Goal: Task Accomplishment & Management: Use online tool/utility

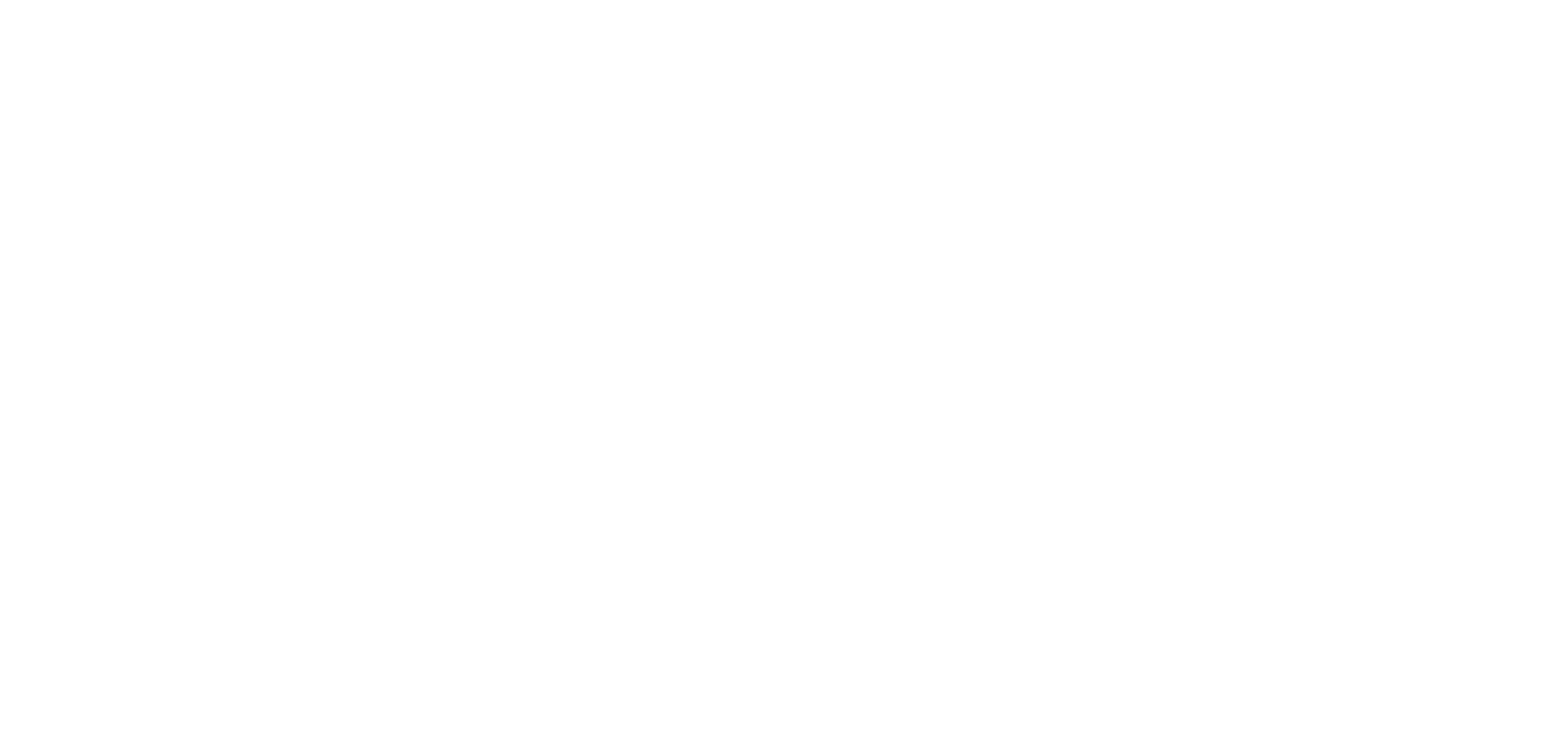
select select "Song"
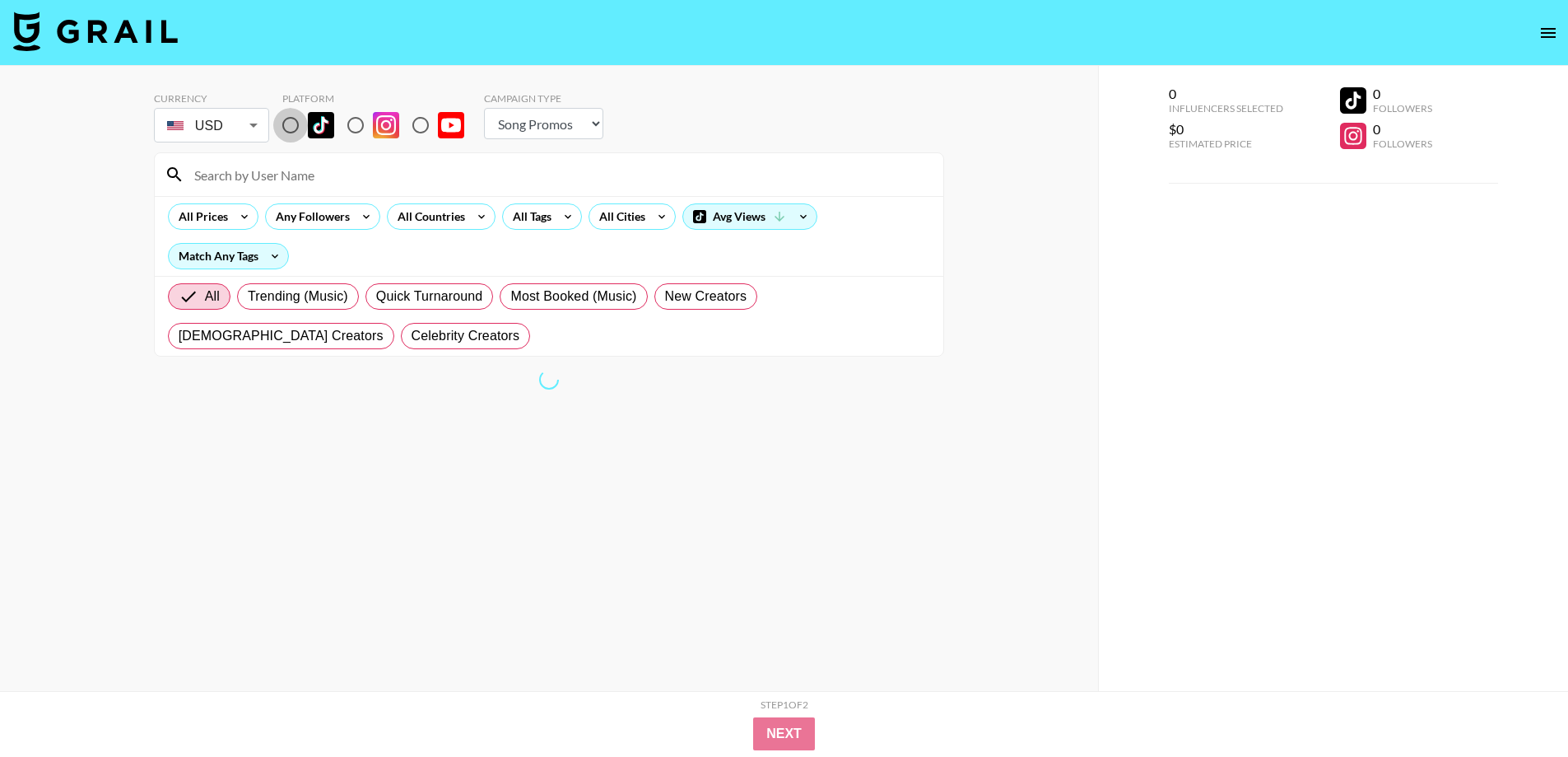
click at [289, 126] on input "radio" at bounding box center [291, 125] width 34 height 34
radio input "true"
click at [463, 230] on div "All Prices Any Followers All Countries All Tags All Cities Avg Views Match Any …" at bounding box center [548, 236] width 789 height 79
click at [463, 218] on div "All Countries" at bounding box center [427, 216] width 80 height 24
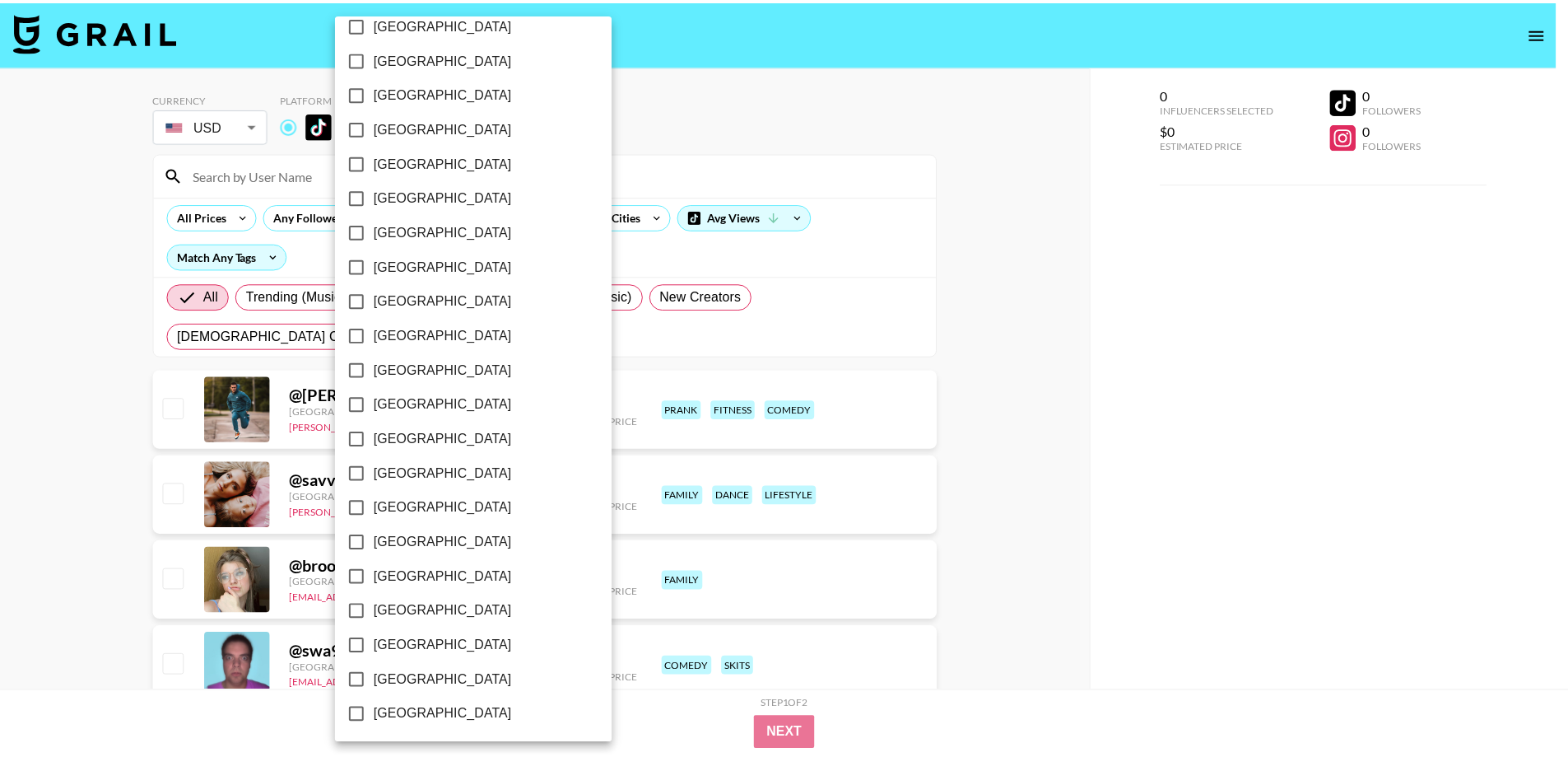
scroll to position [1164, 0]
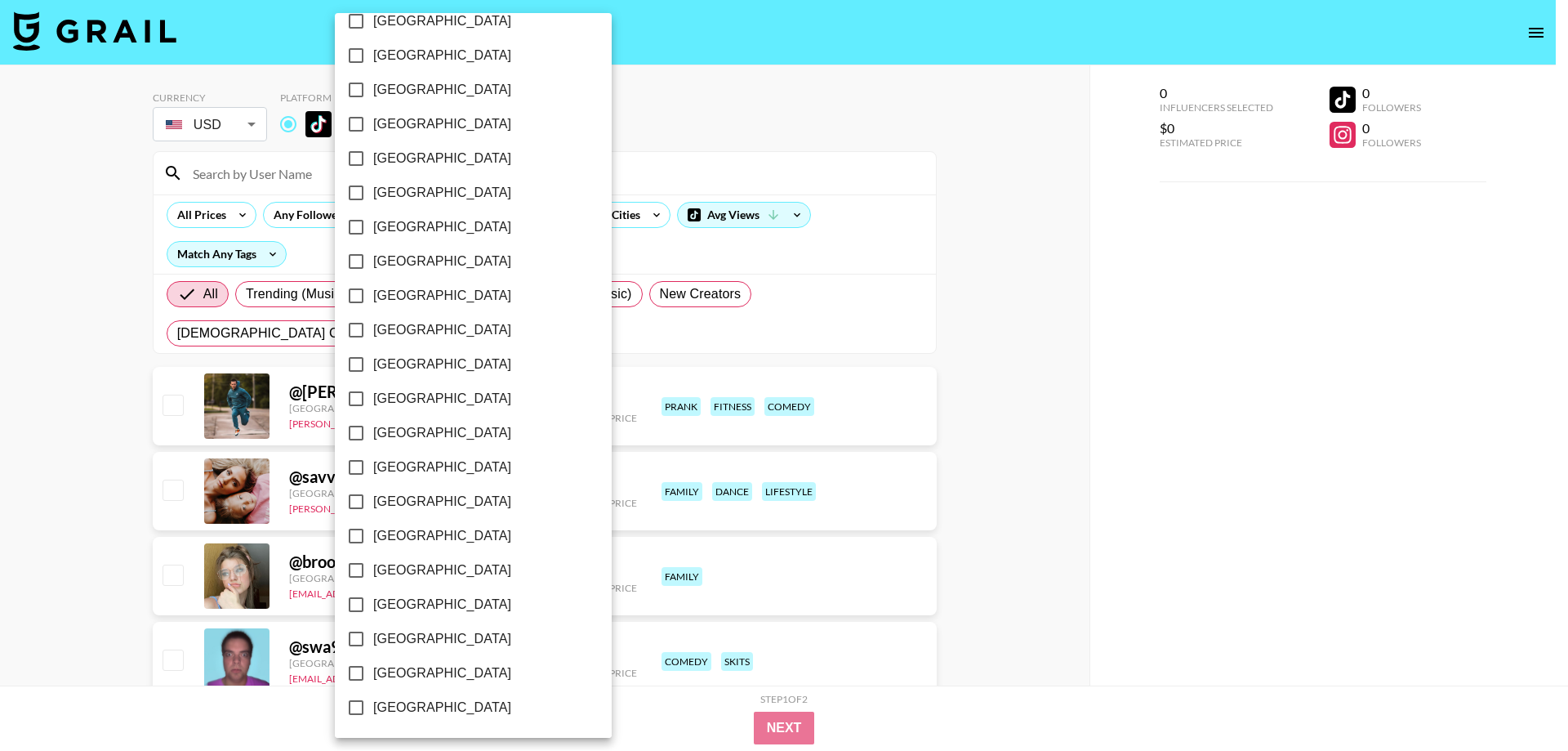
click at [424, 673] on span "[GEOGRAPHIC_DATA]" at bounding box center [443, 673] width 138 height 20
click at [374, 673] on input "[GEOGRAPHIC_DATA]" at bounding box center [356, 673] width 34 height 34
checkbox input "true"
click at [0, 503] on div at bounding box center [784, 376] width 1568 height 751
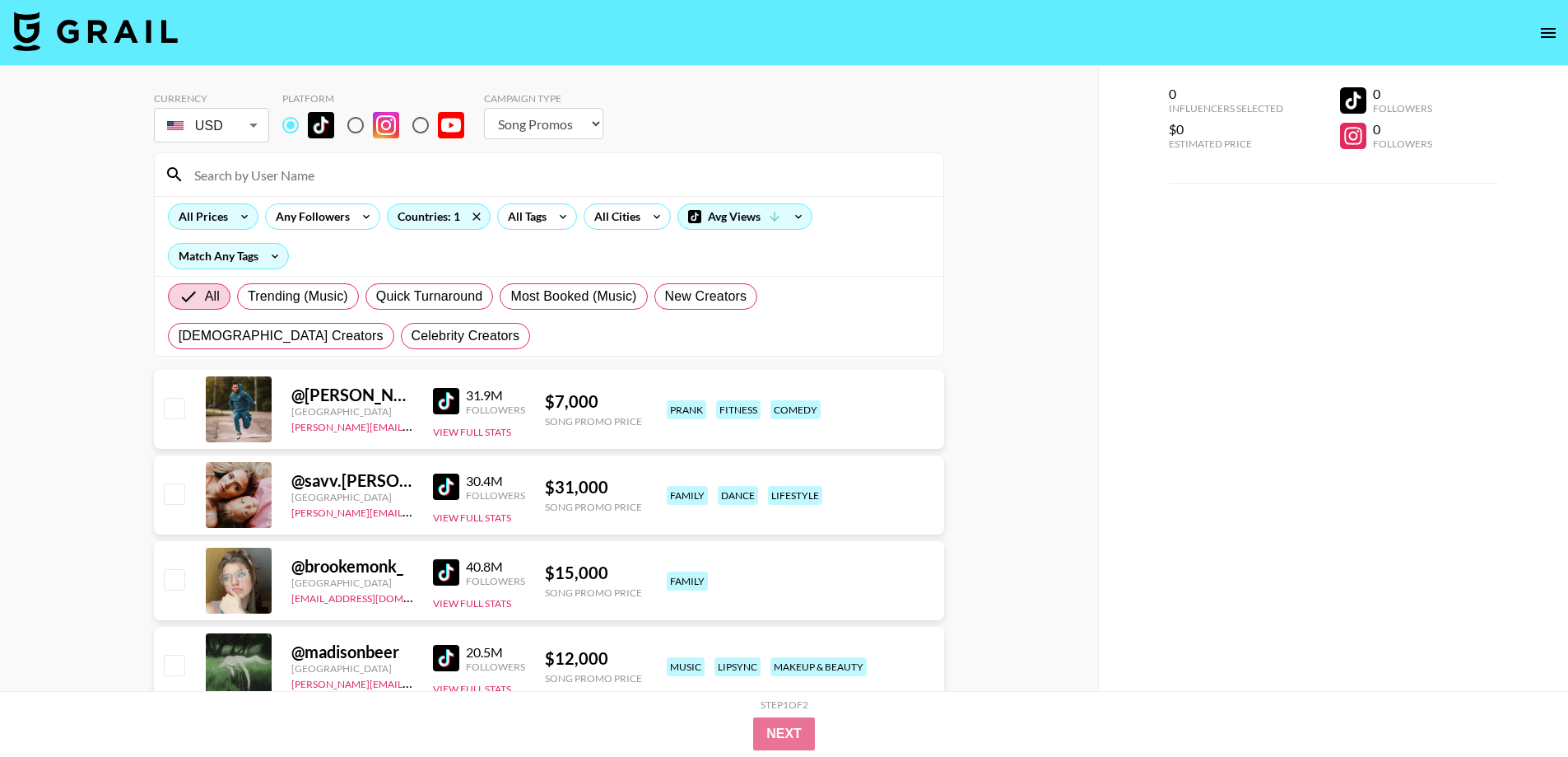
click at [213, 215] on div "All Prices" at bounding box center [200, 216] width 62 height 24
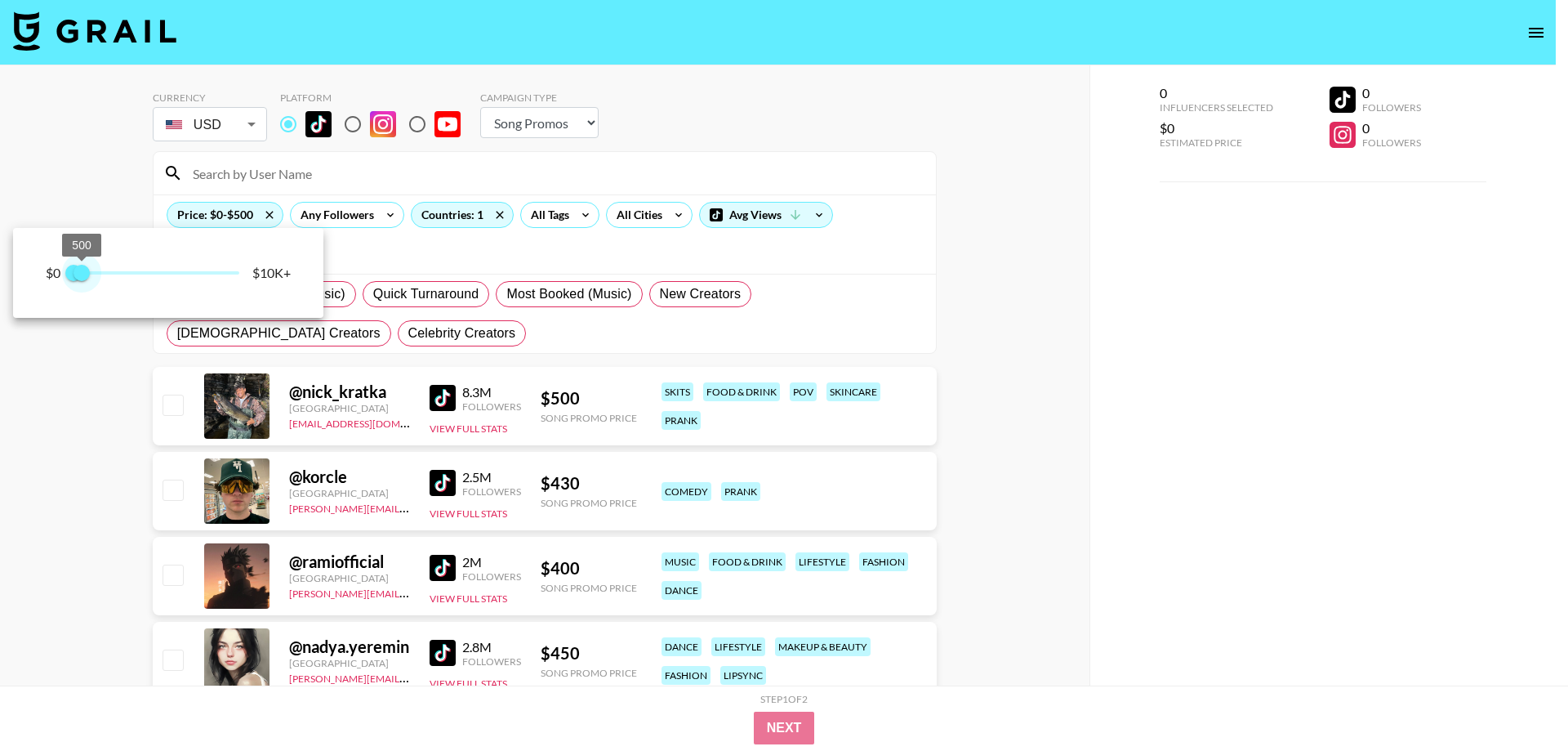
type input "250"
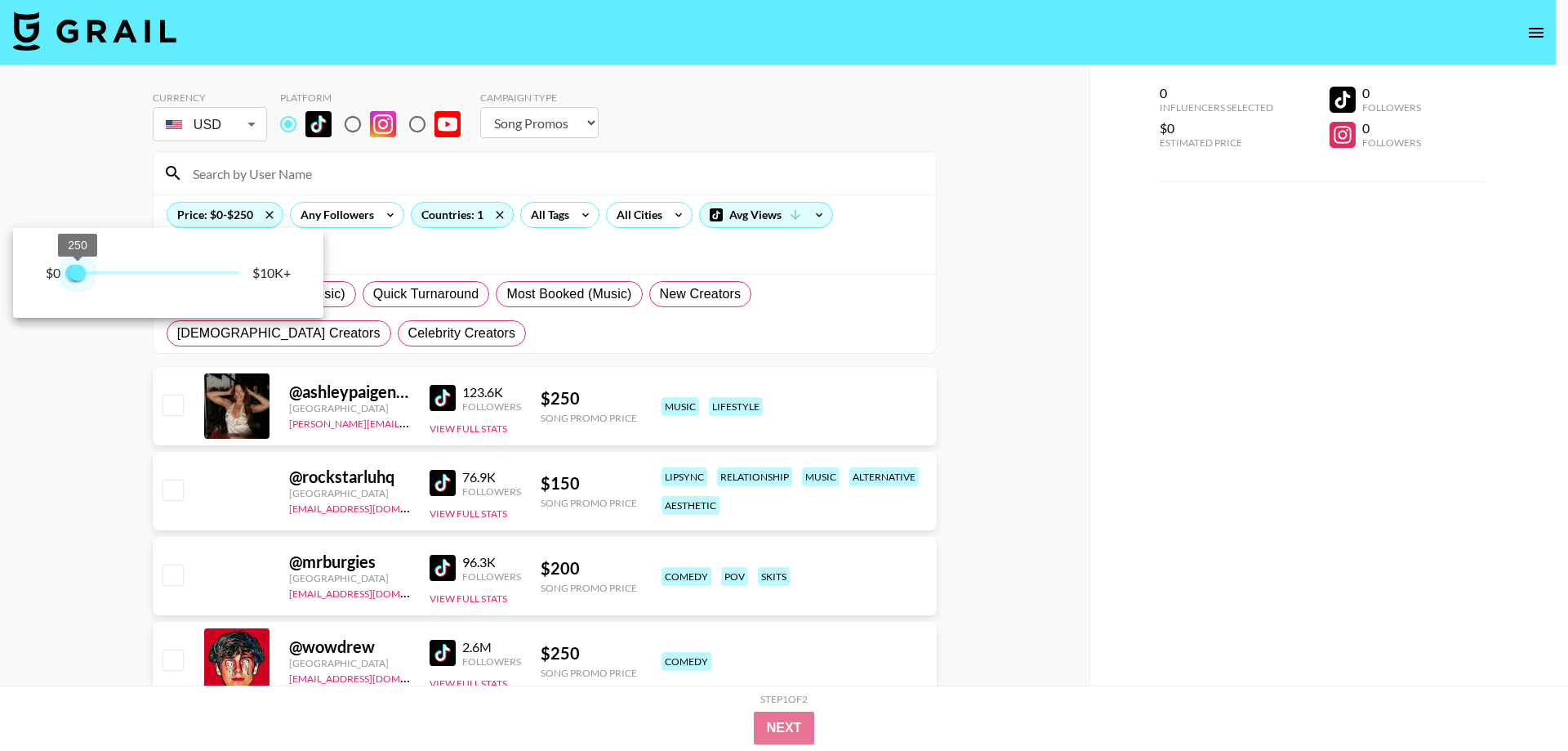
drag, startPoint x: 122, startPoint y: 274, endPoint x: 80, endPoint y: 273, distance: 42.0
click at [80, 273] on span "250" at bounding box center [77, 272] width 16 height 16
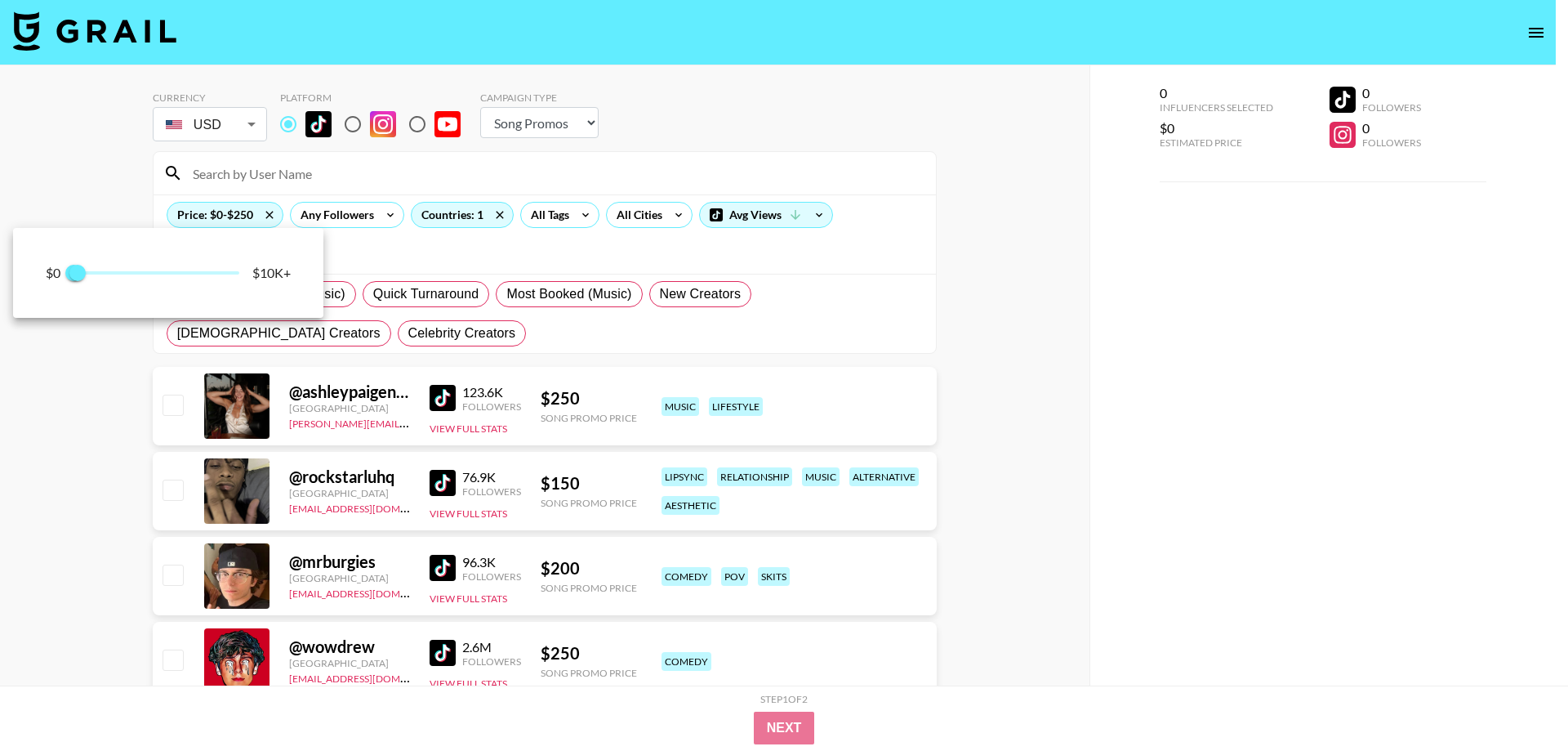
click at [82, 444] on div at bounding box center [784, 376] width 1568 height 751
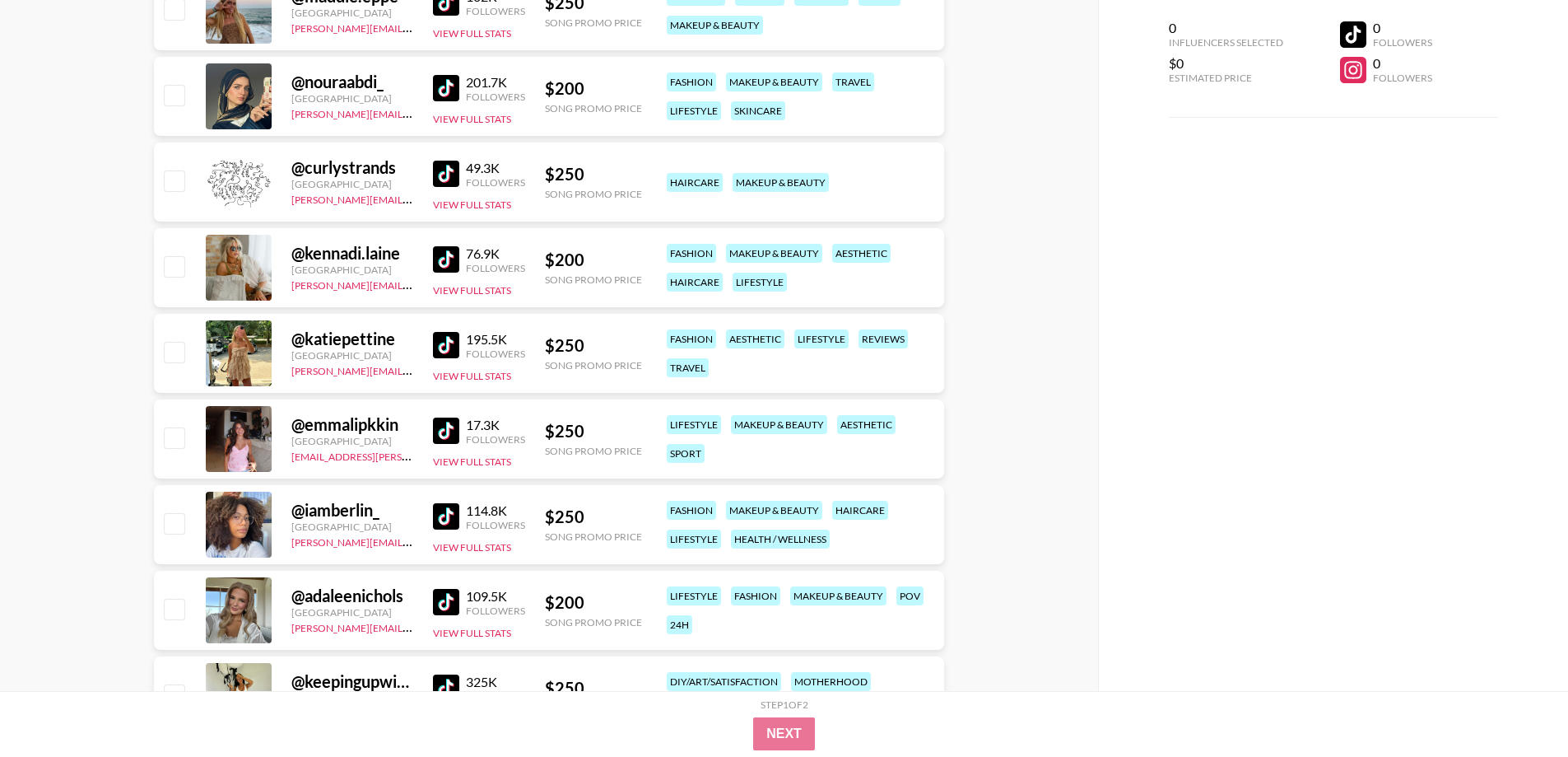
scroll to position [2114, 0]
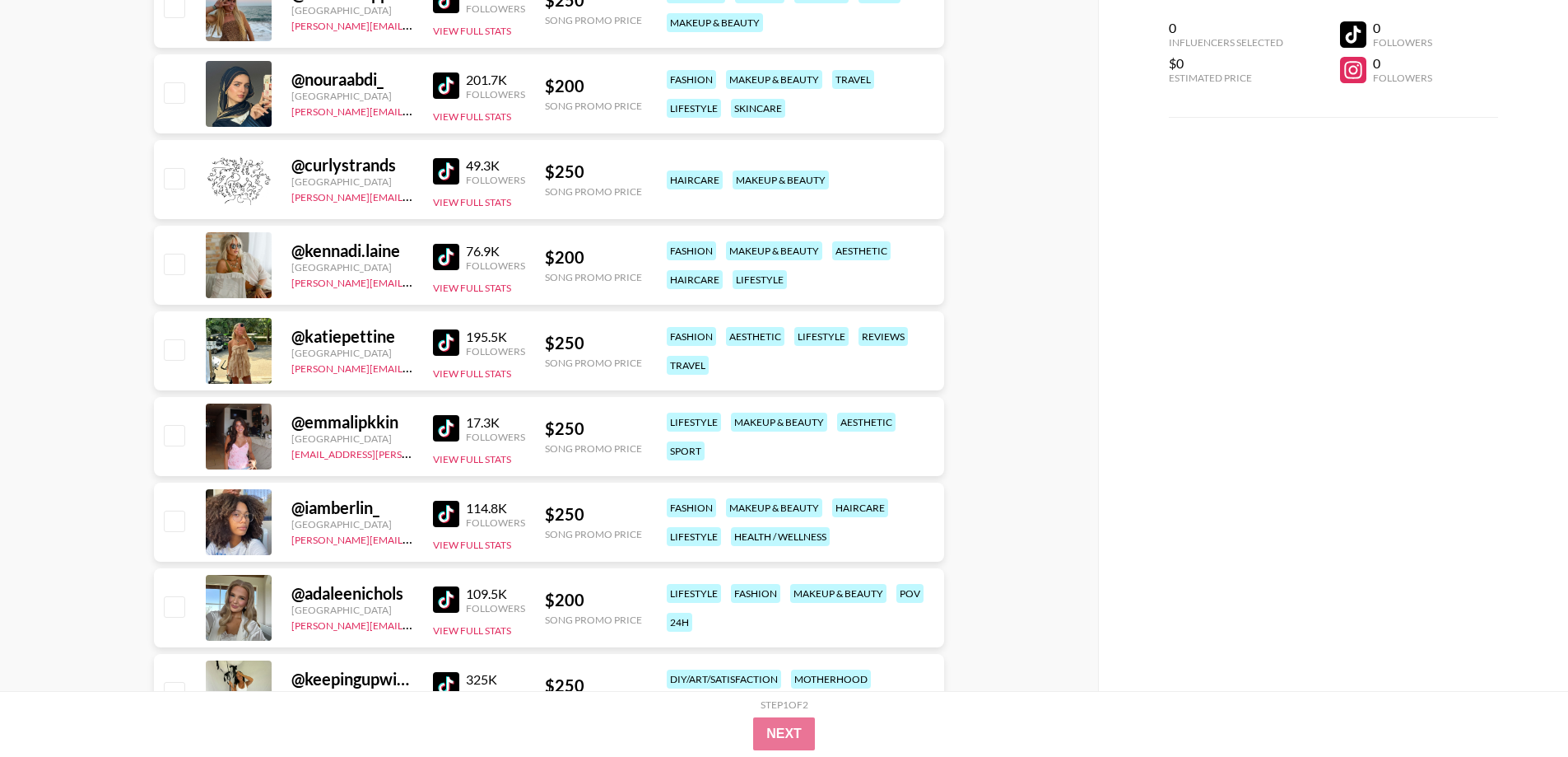
click at [450, 346] on img at bounding box center [445, 342] width 26 height 26
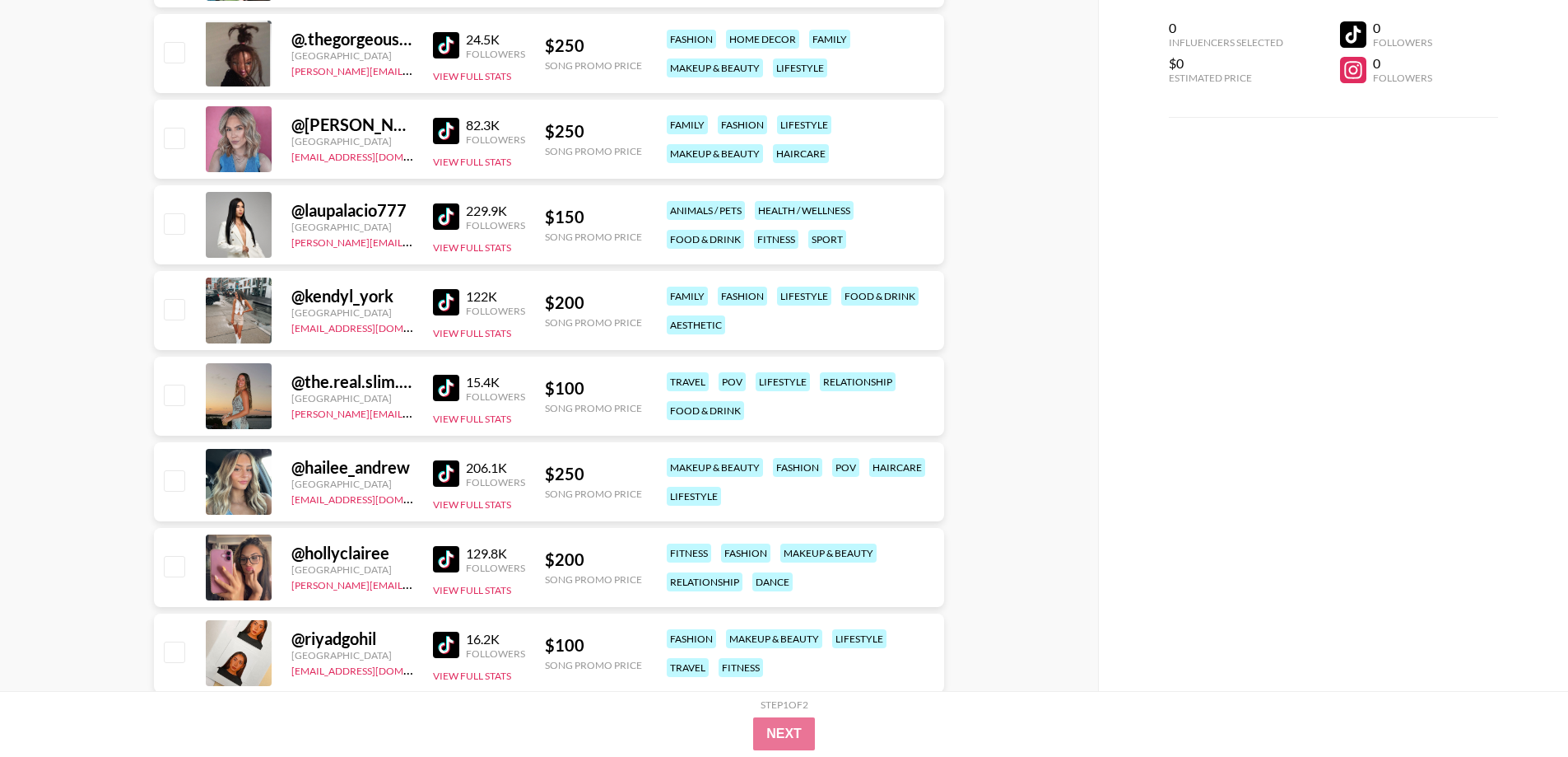
scroll to position [13890, 0]
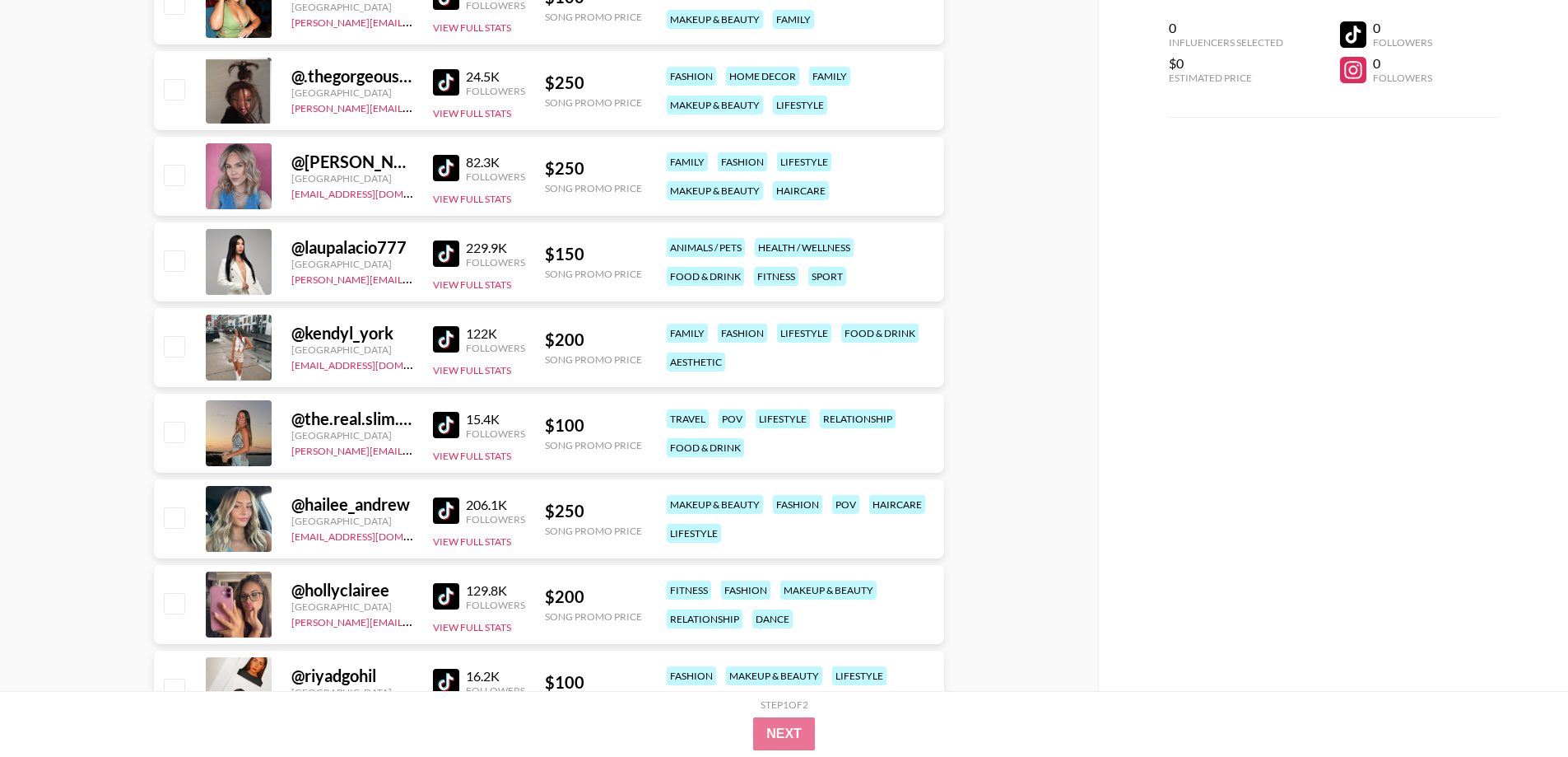
drag, startPoint x: 443, startPoint y: 423, endPoint x: 480, endPoint y: 378, distance: 58.3
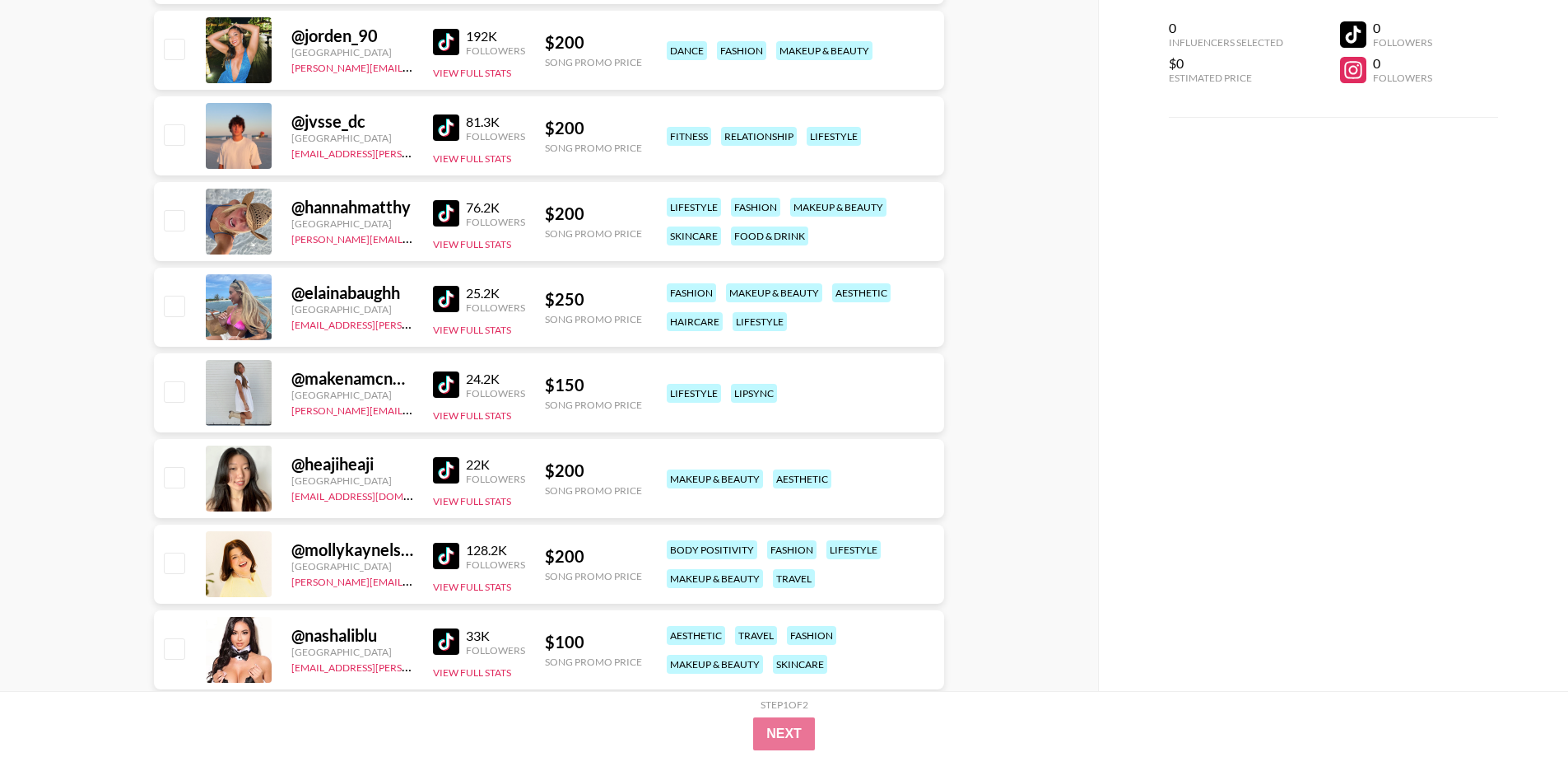
scroll to position [4861, 0]
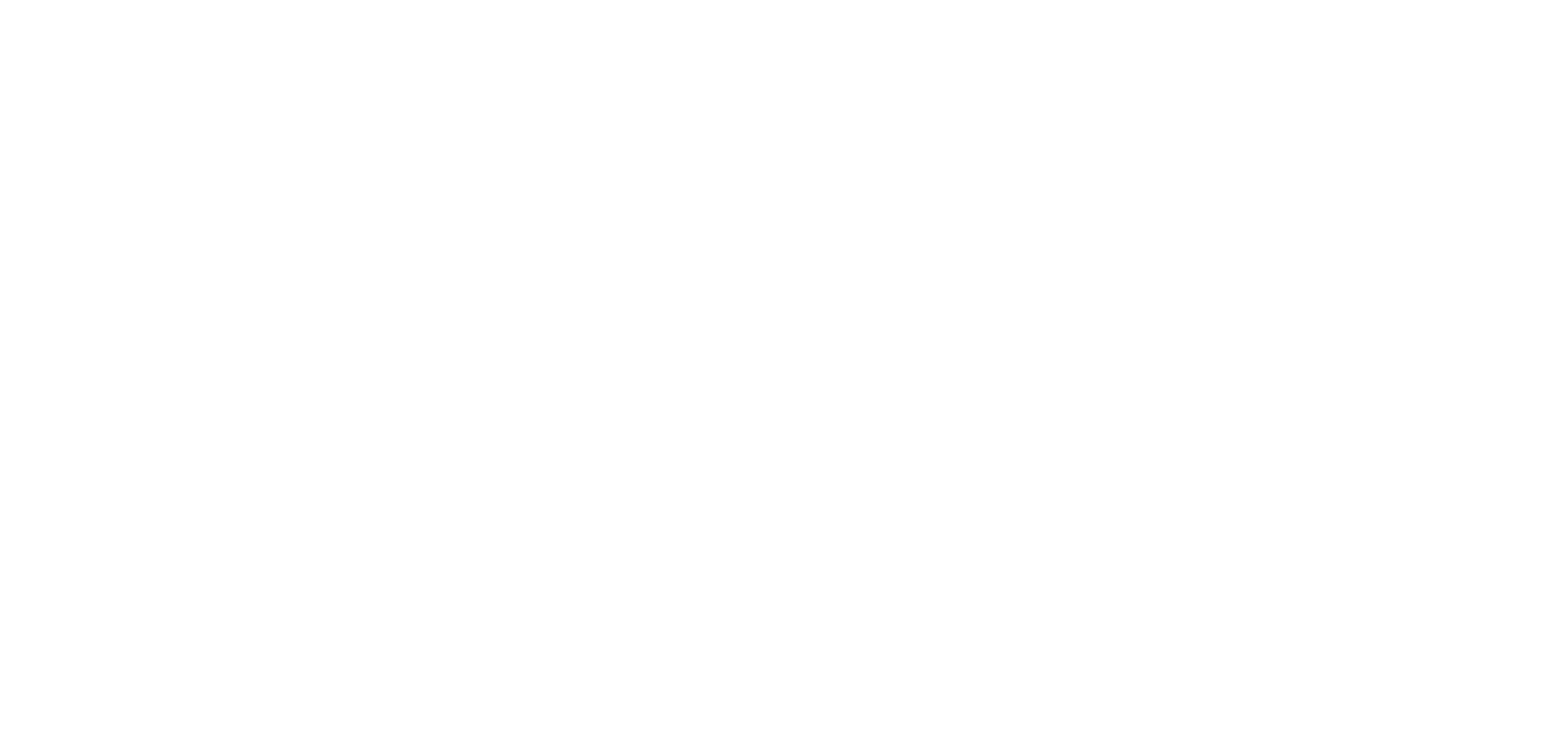
select select "Song"
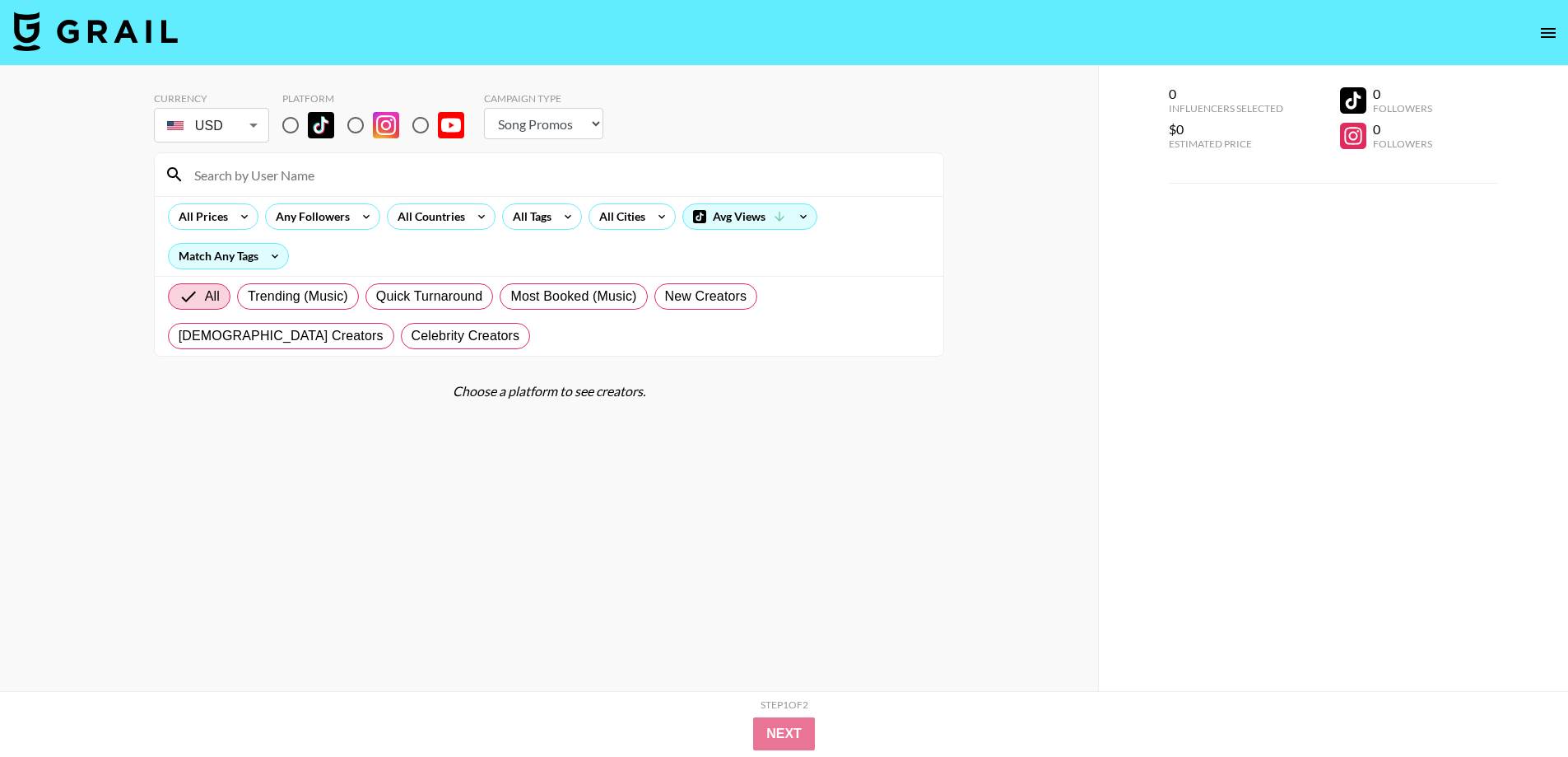
click at [294, 124] on input "radio" at bounding box center [291, 125] width 34 height 34
radio input "true"
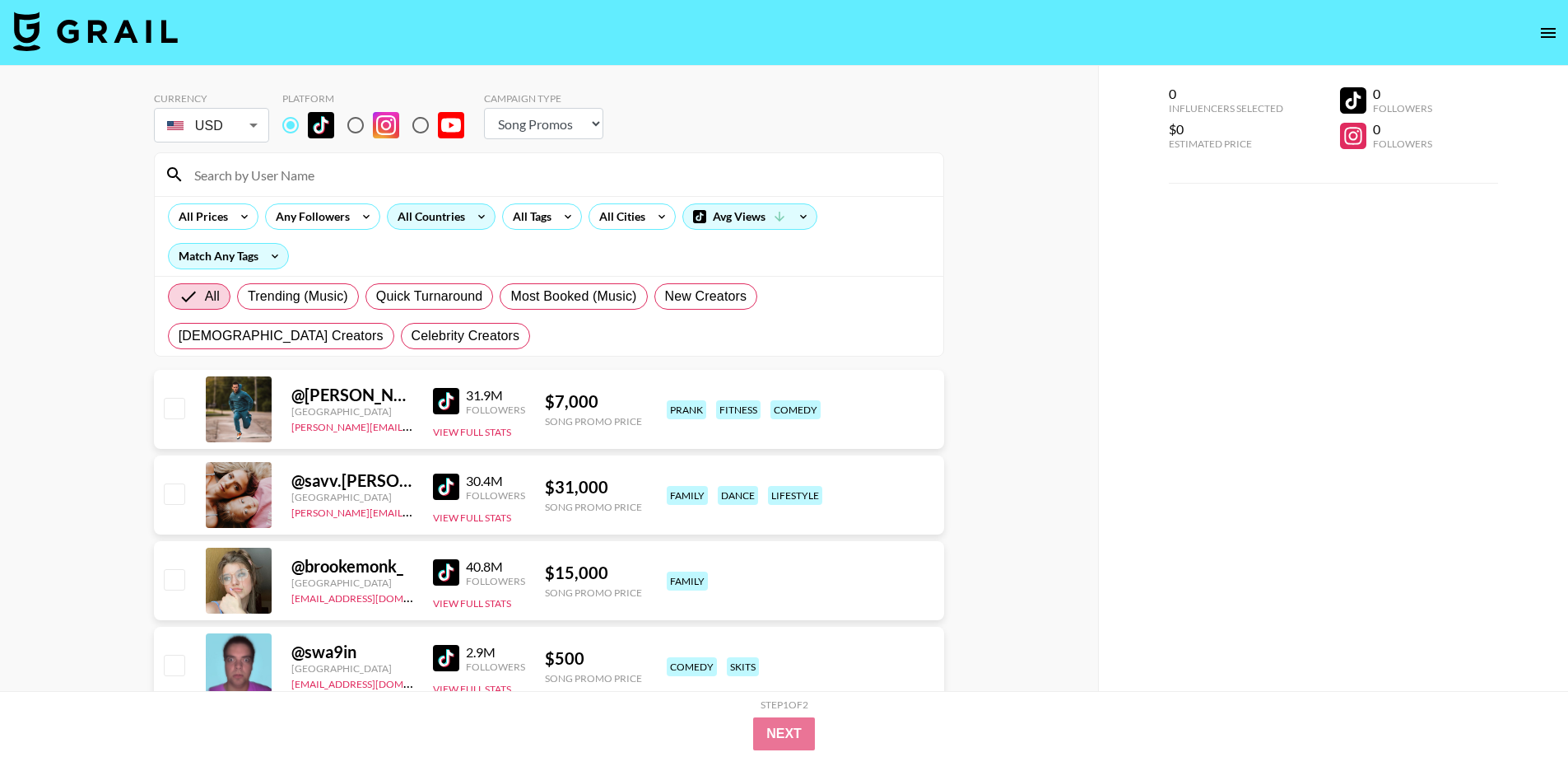
click at [462, 212] on div "All Countries" at bounding box center [427, 216] width 80 height 24
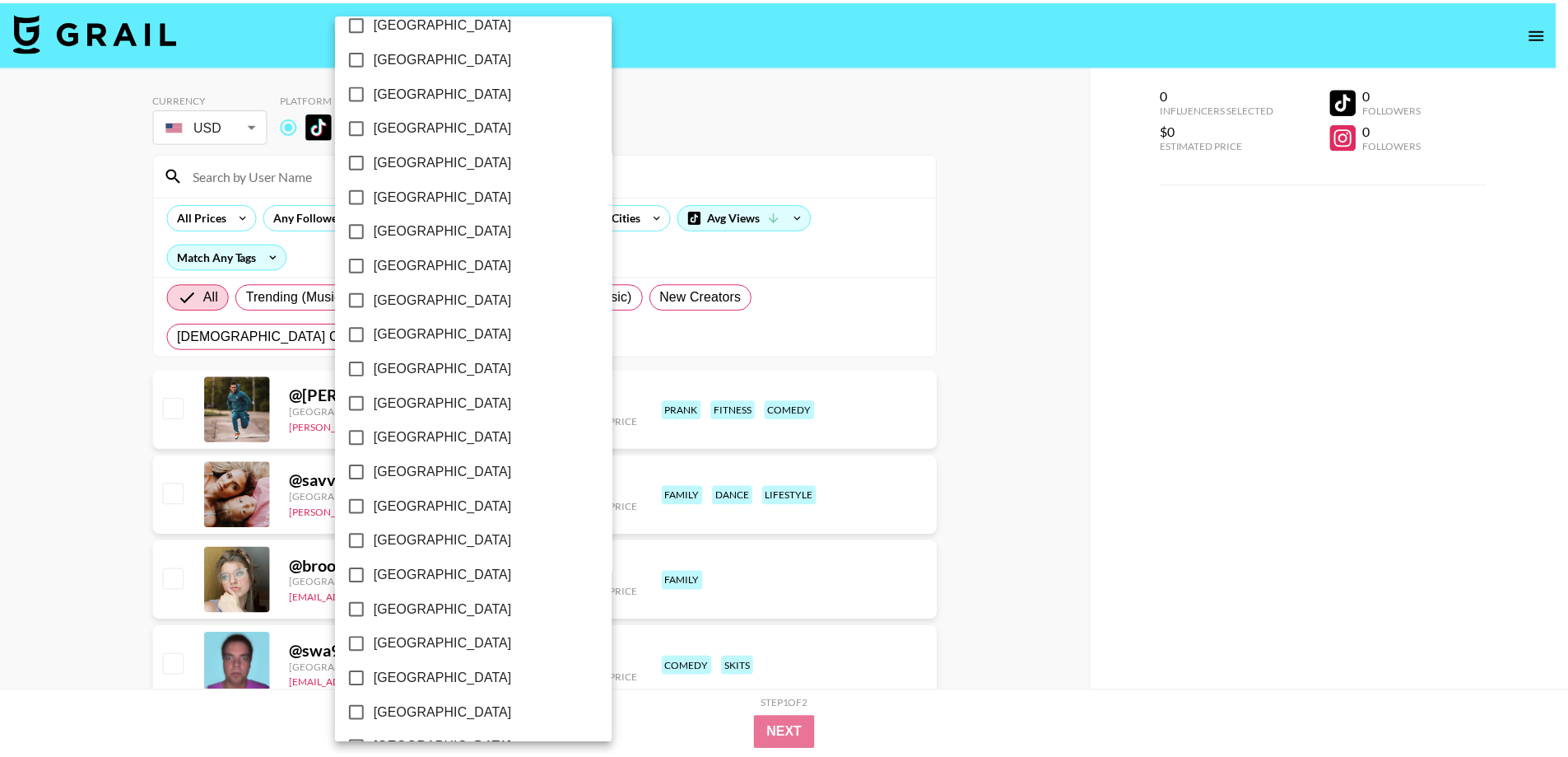
scroll to position [1164, 0]
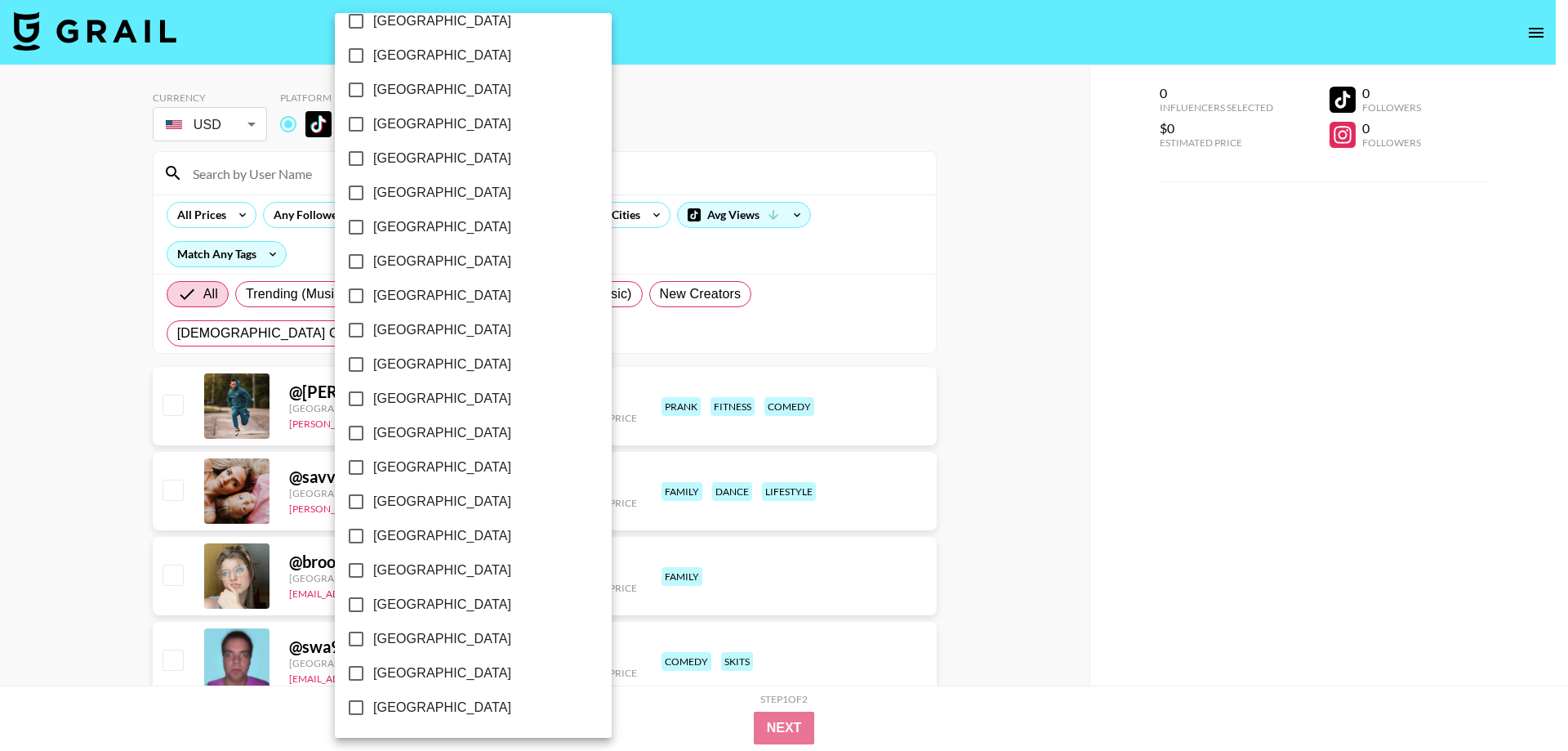
click at [389, 634] on span "[GEOGRAPHIC_DATA]" at bounding box center [443, 639] width 138 height 20
click at [374, 634] on input "[GEOGRAPHIC_DATA]" at bounding box center [356, 639] width 34 height 34
checkbox input "true"
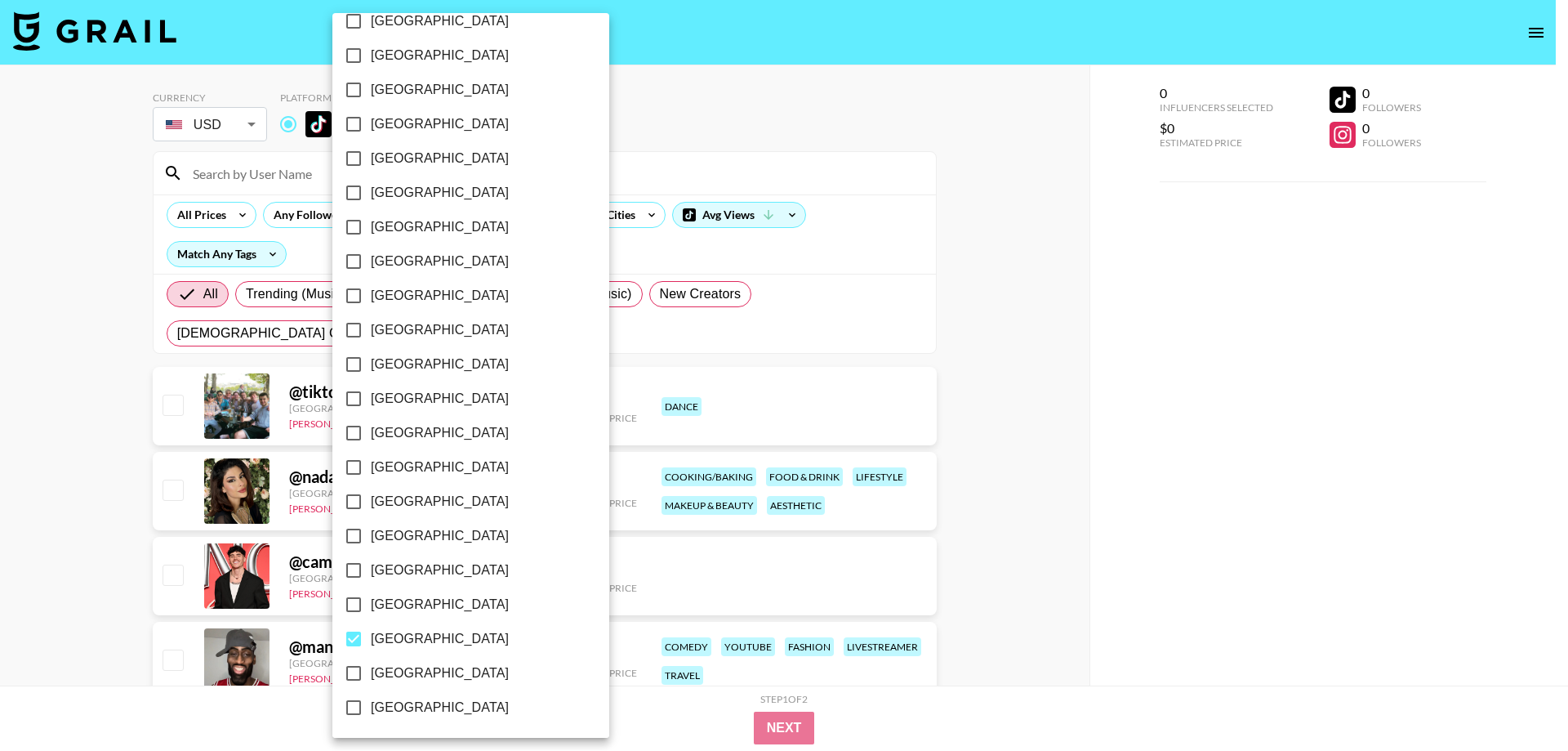
click at [21, 577] on div at bounding box center [784, 376] width 1568 height 751
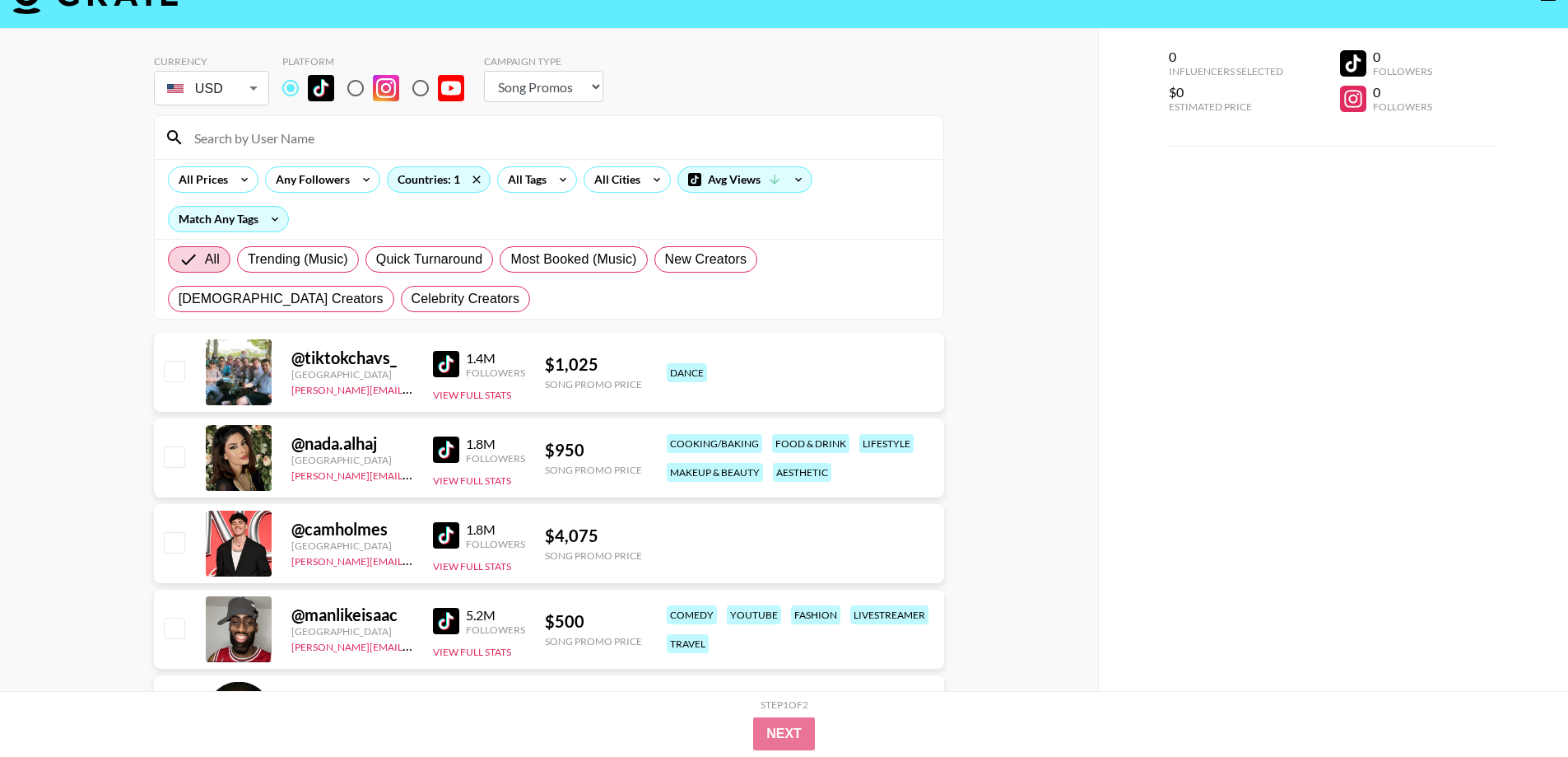
scroll to position [0, 0]
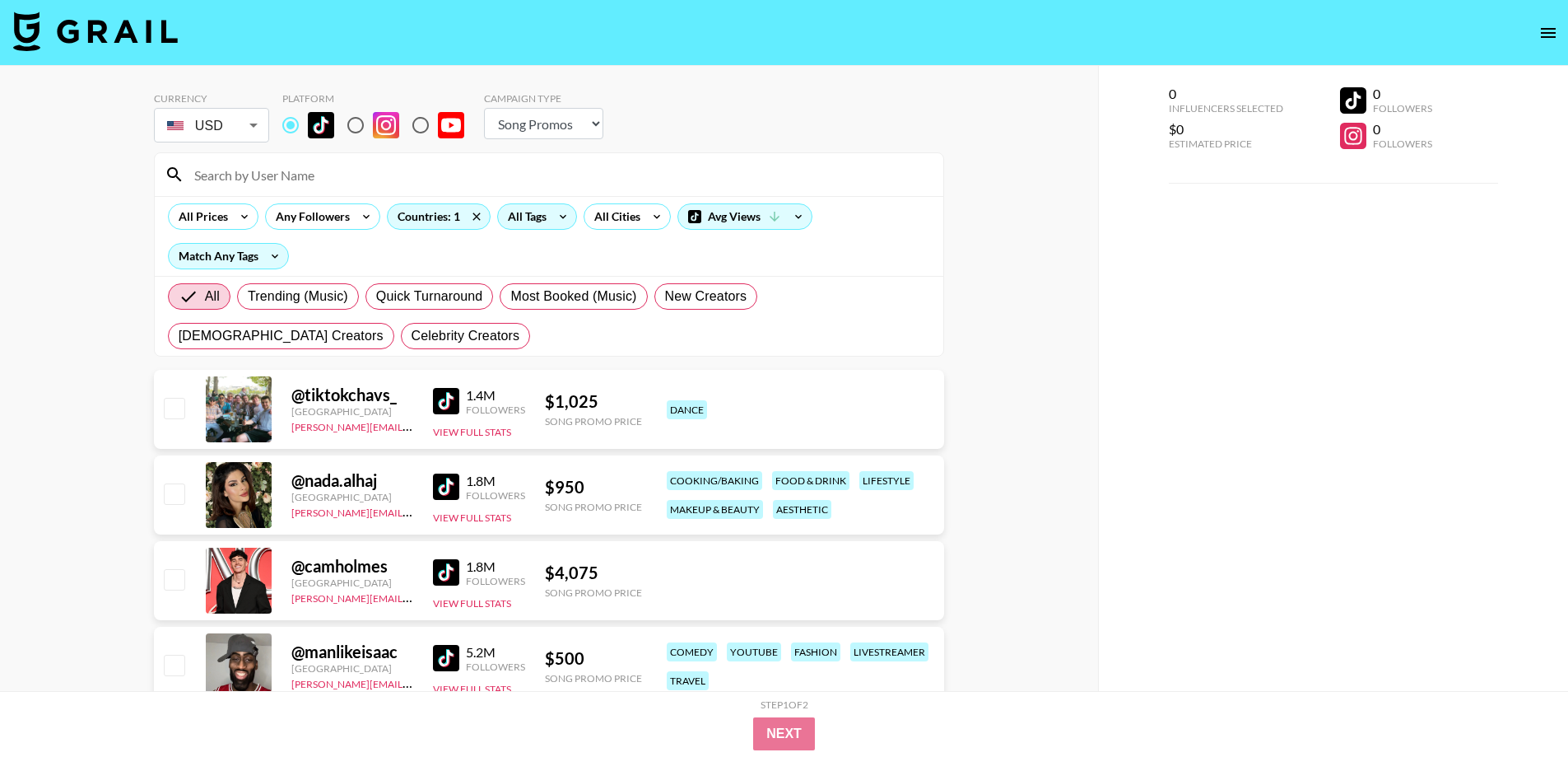
click at [536, 216] on div "All Tags" at bounding box center [523, 216] width 51 height 24
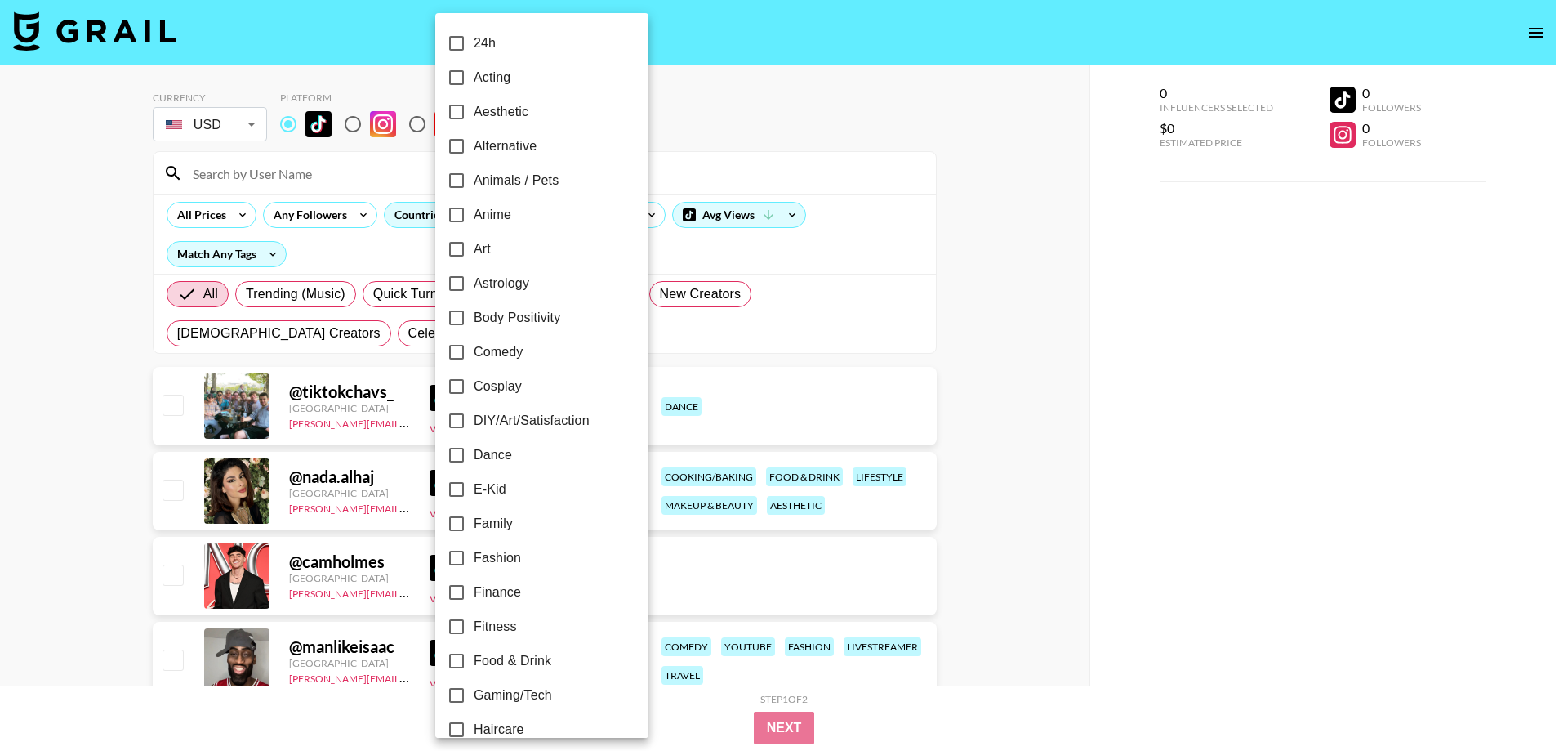
click at [489, 523] on span "Family" at bounding box center [494, 523] width 39 height 20
click at [474, 523] on input "Family" at bounding box center [456, 523] width 34 height 34
checkbox input "true"
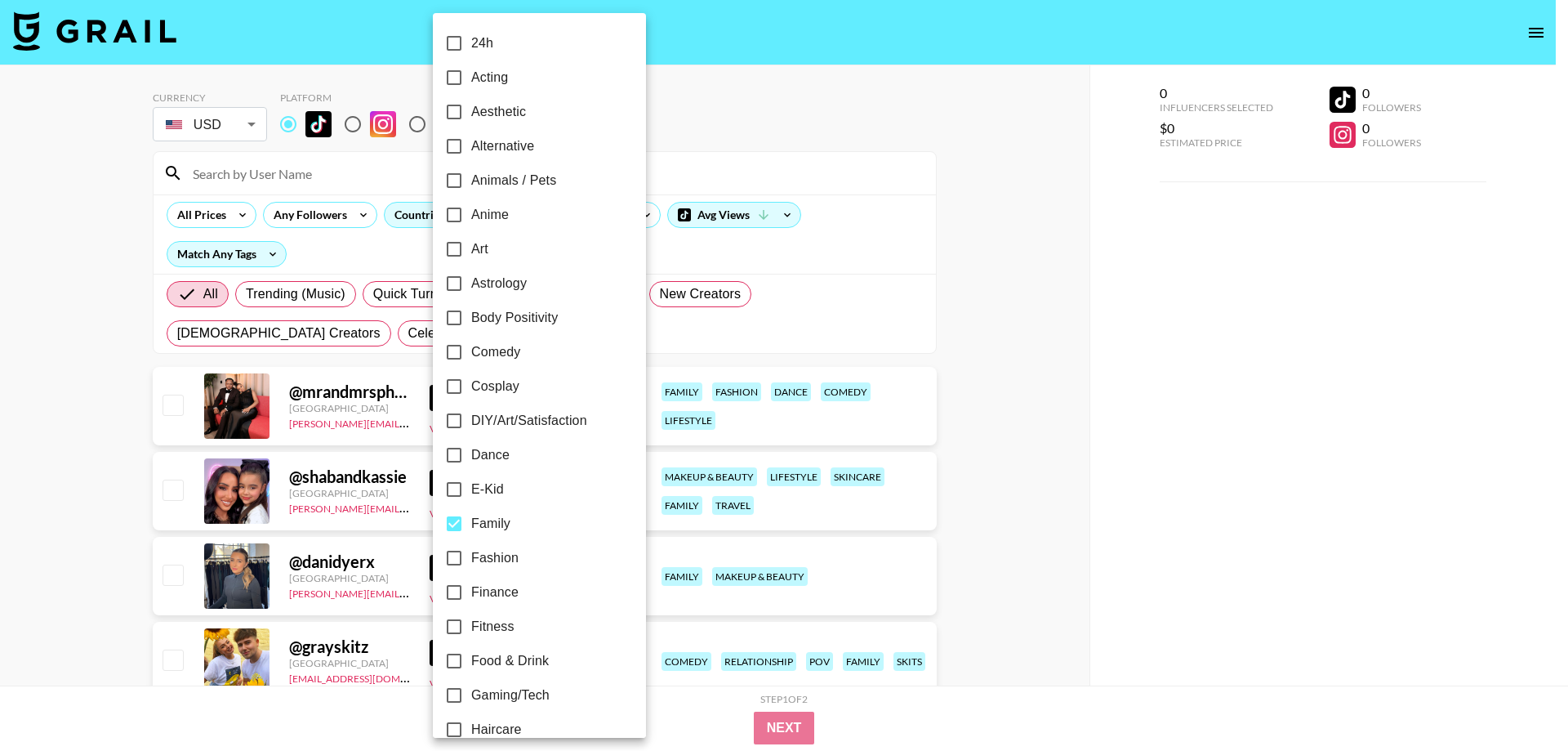
click at [0, 506] on div at bounding box center [784, 376] width 1568 height 751
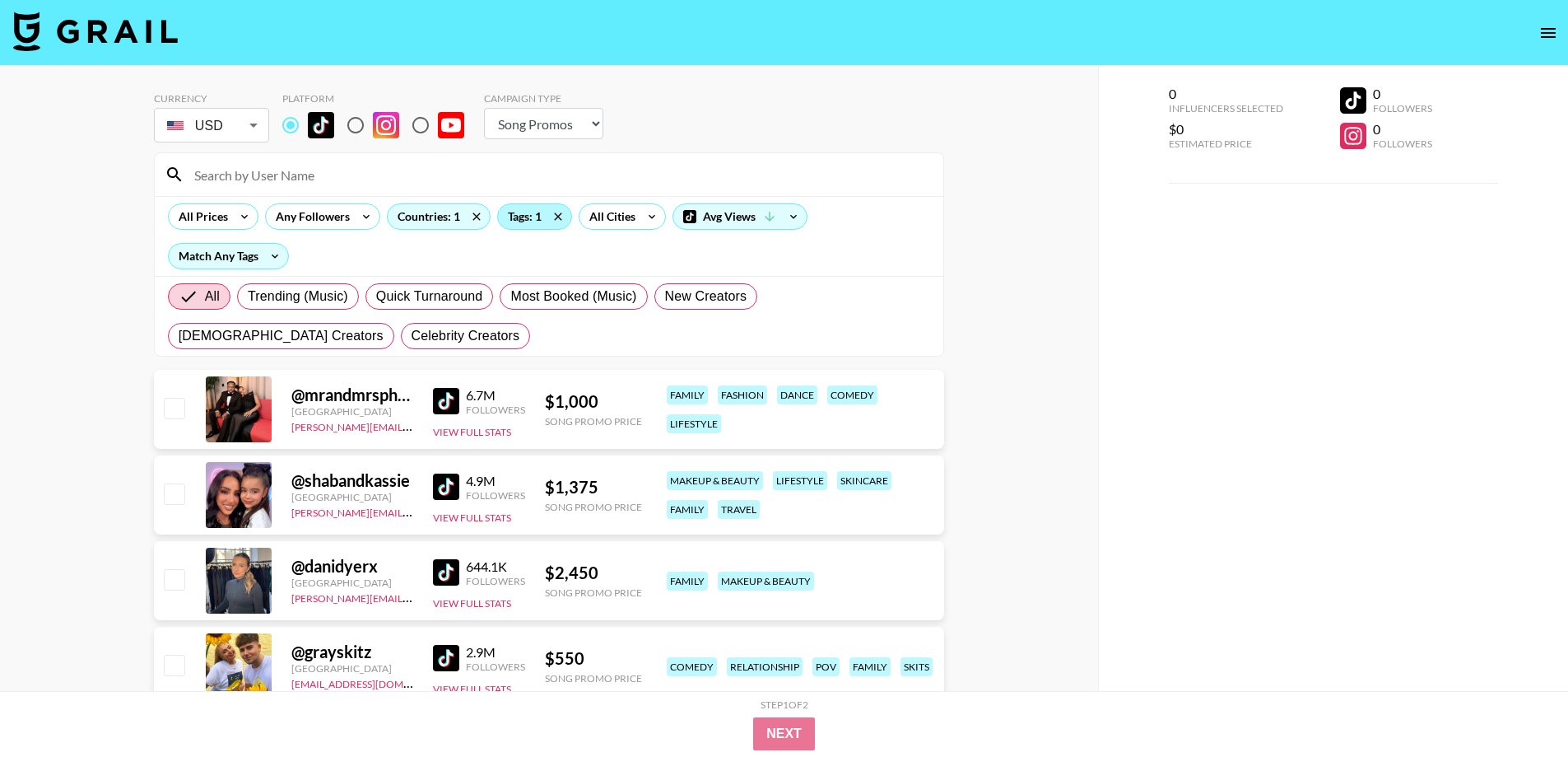
click at [519, 215] on div "Tags: 1" at bounding box center [534, 216] width 73 height 24
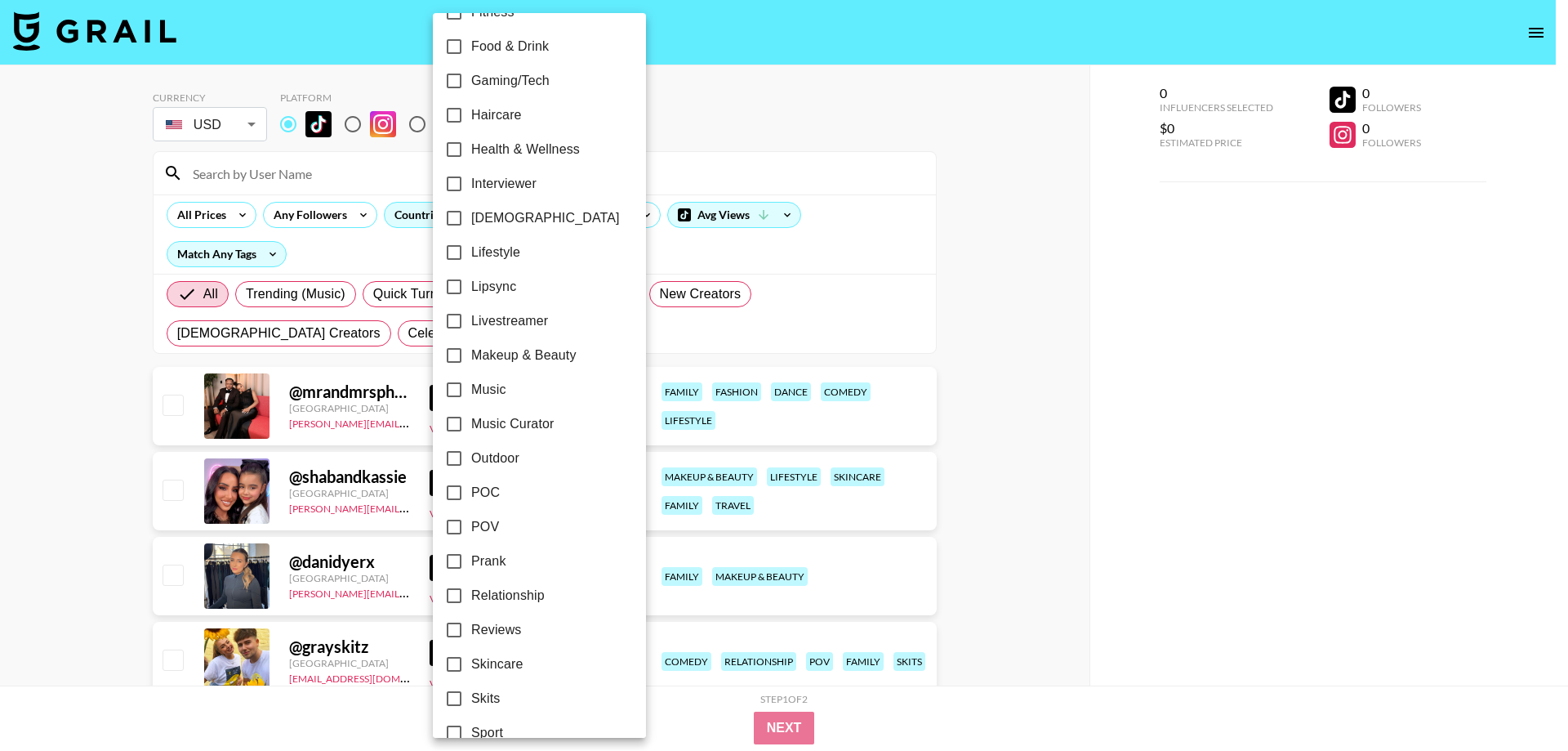
scroll to position [762, 0]
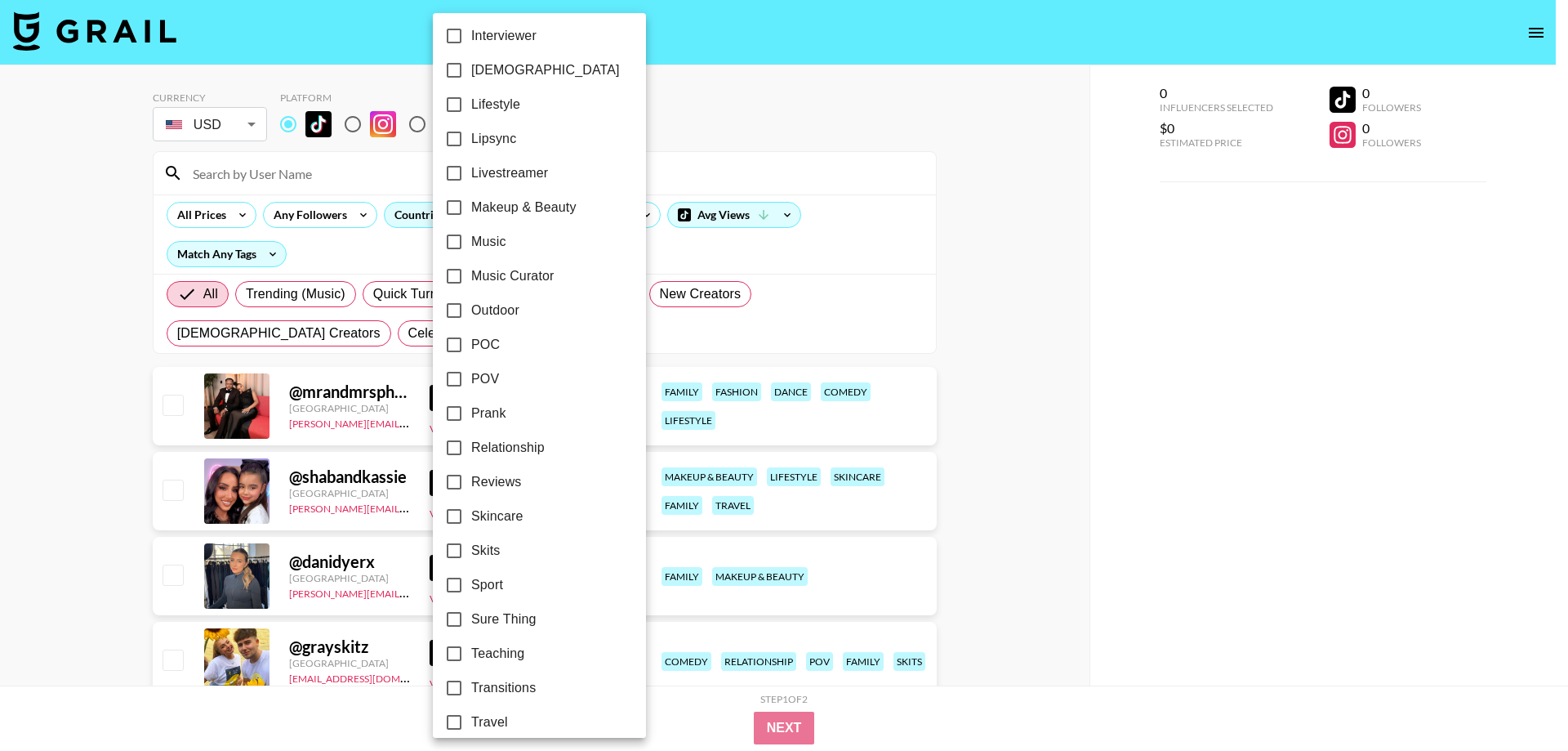
click at [530, 438] on span "Relationship" at bounding box center [508, 448] width 73 height 20
click at [471, 438] on input "Relationship" at bounding box center [454, 447] width 34 height 34
checkbox input "true"
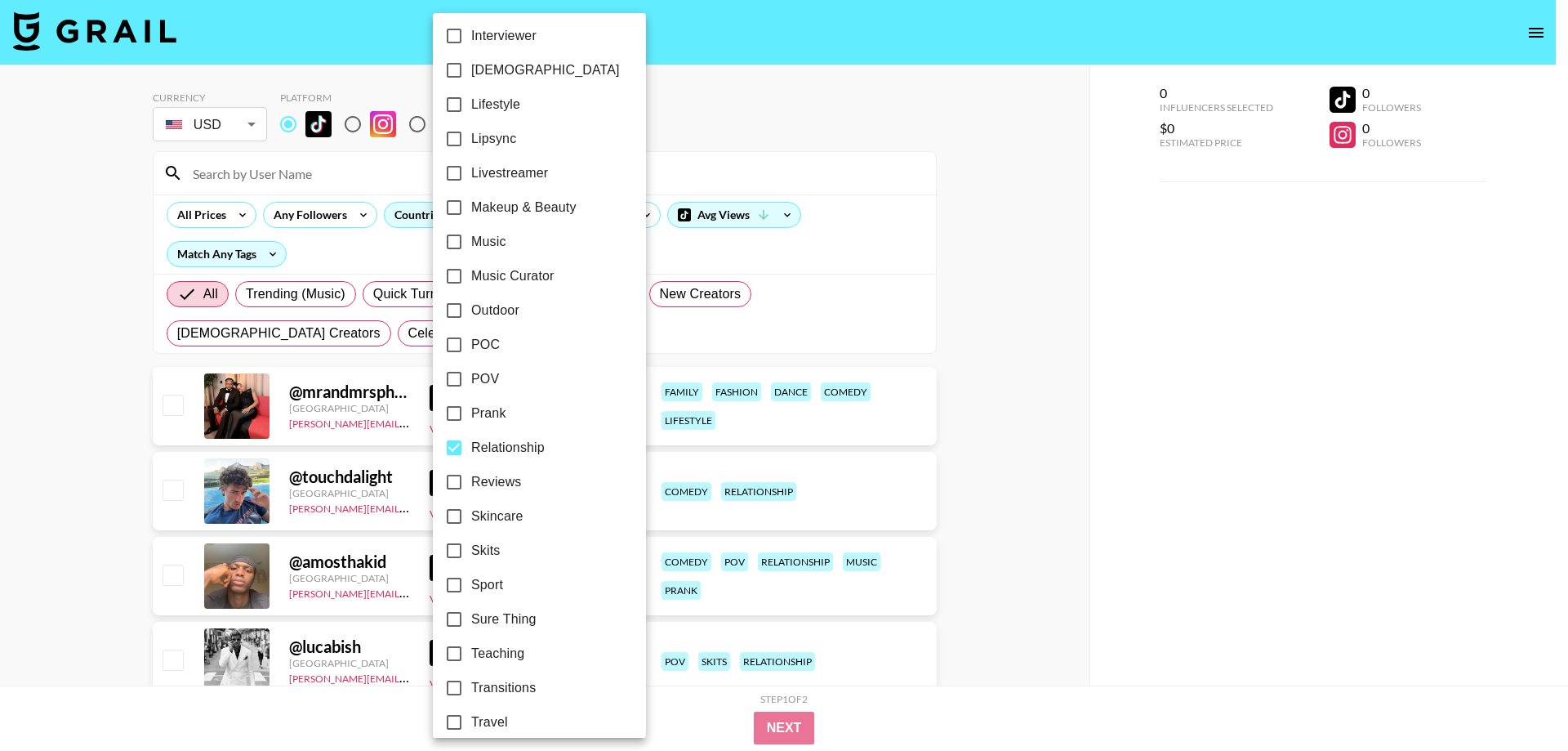
click at [0, 522] on div at bounding box center [784, 376] width 1568 height 751
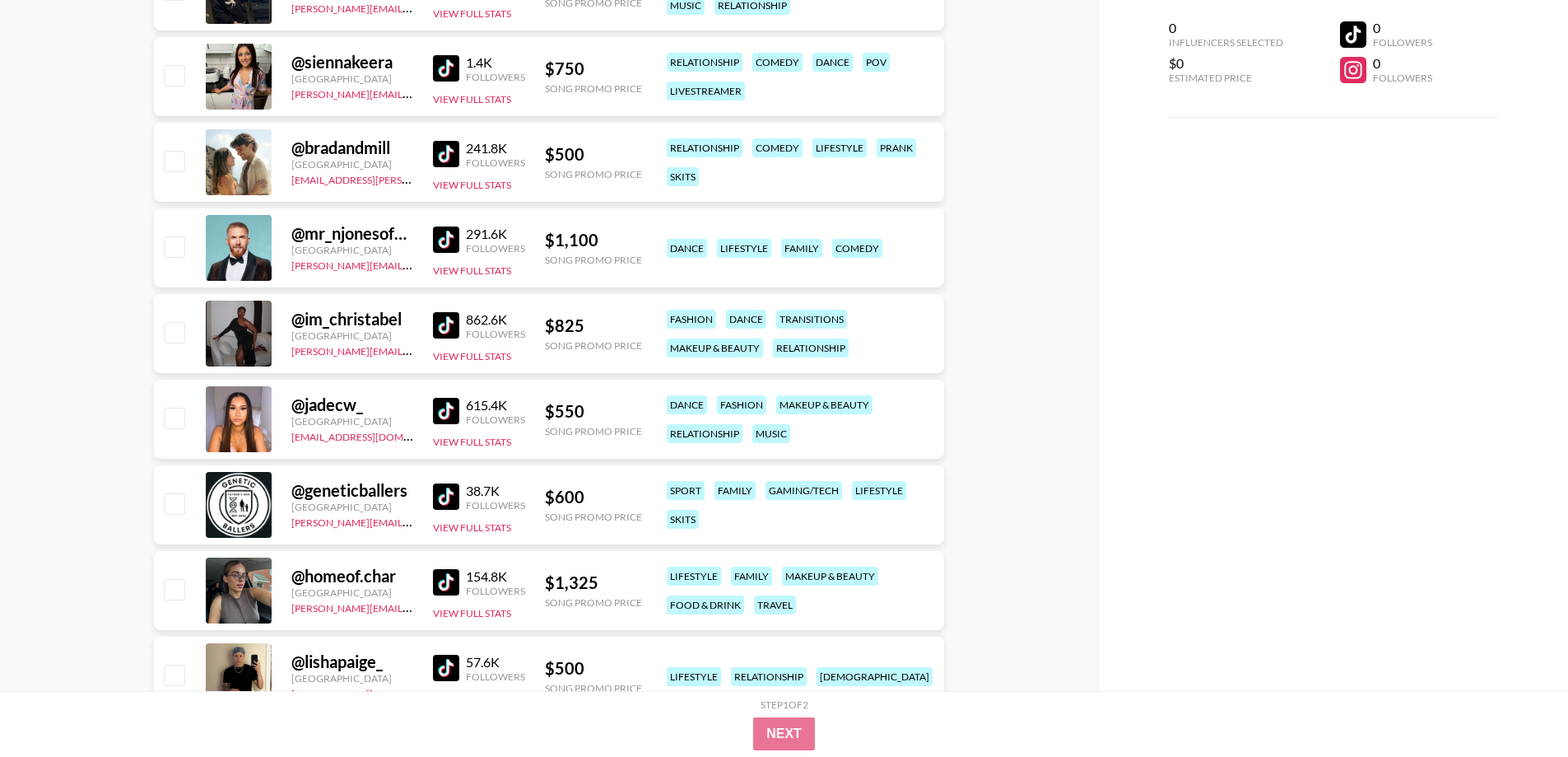
scroll to position [8261, 0]
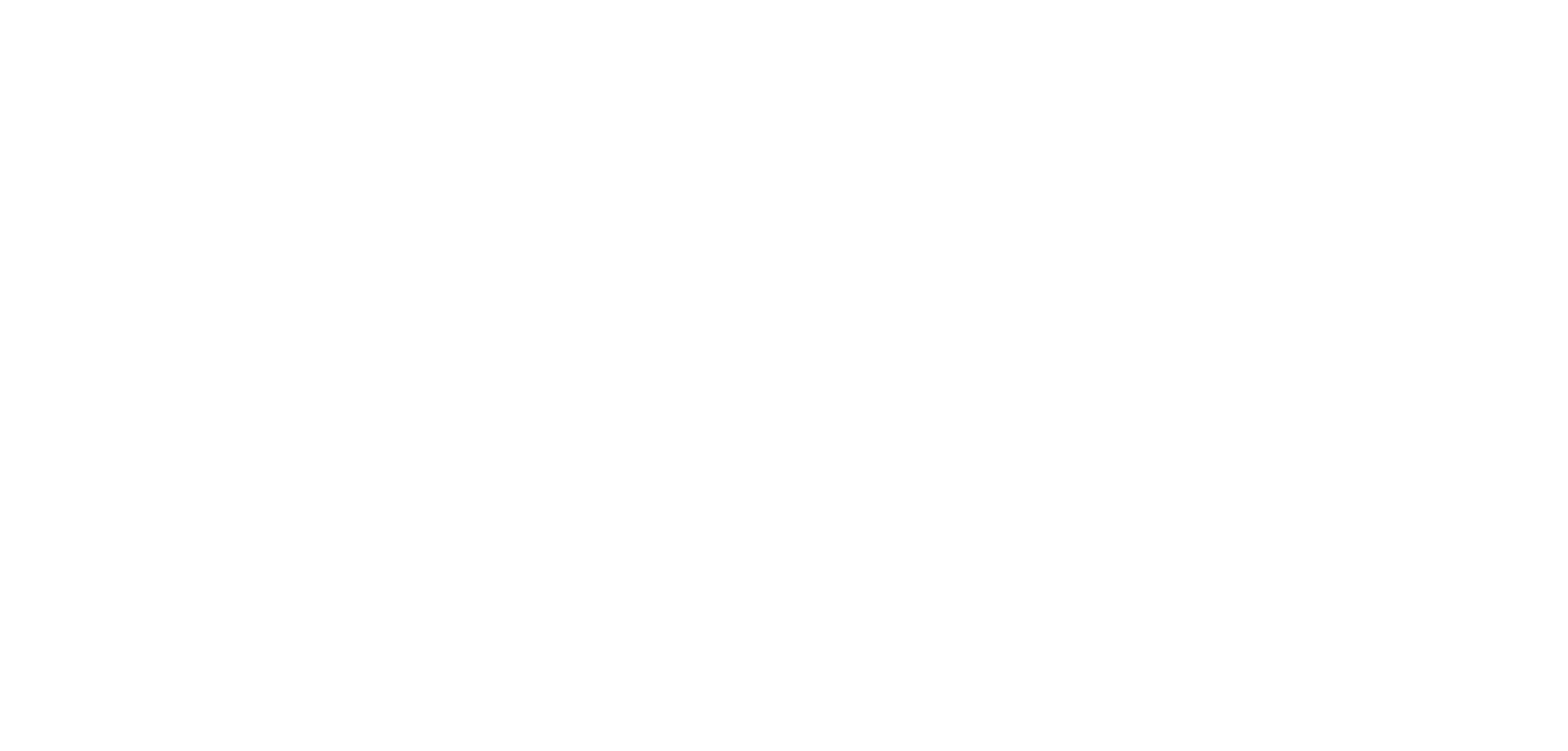
select select "Song"
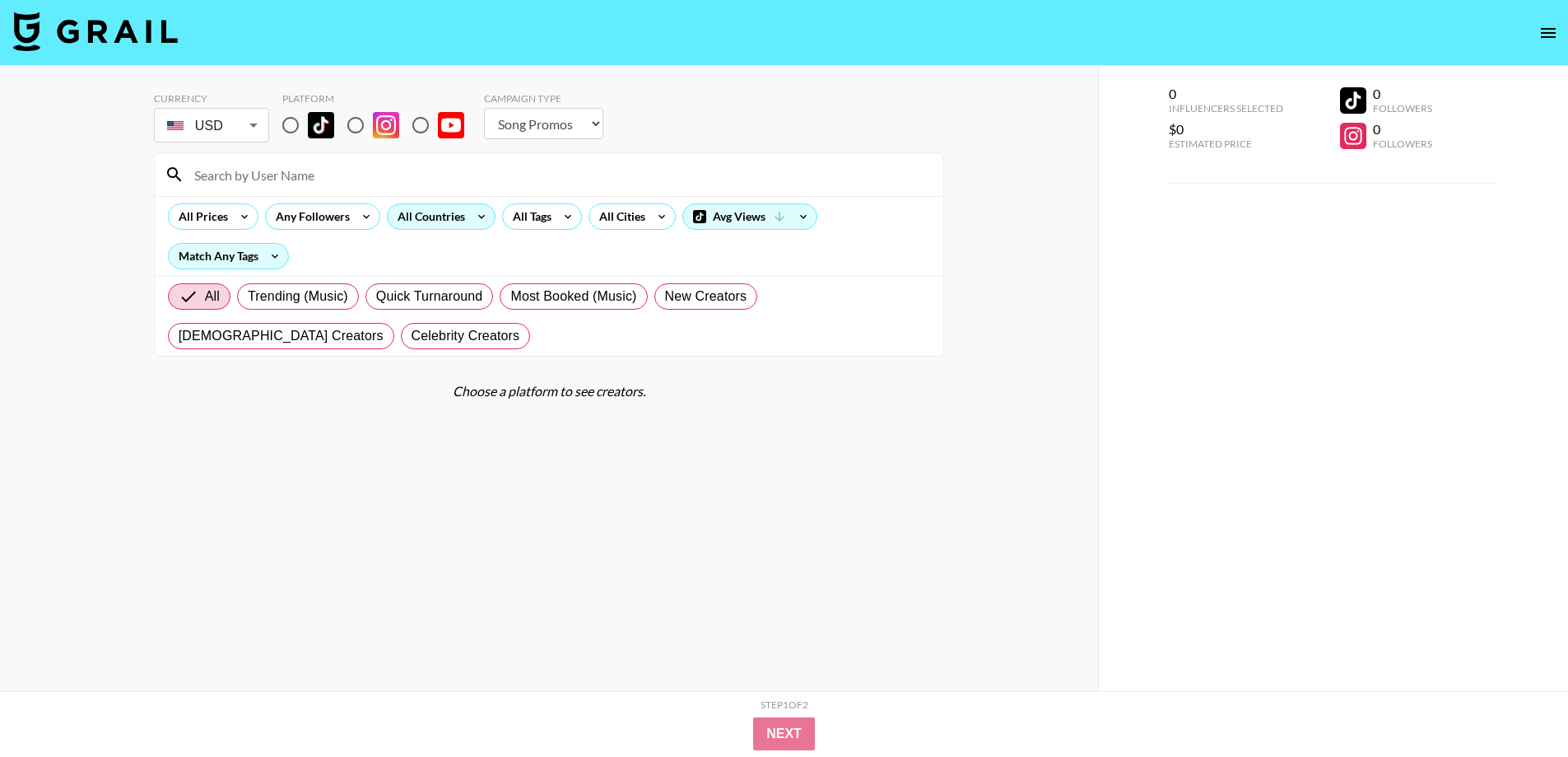
click at [469, 211] on icon at bounding box center [481, 216] width 26 height 24
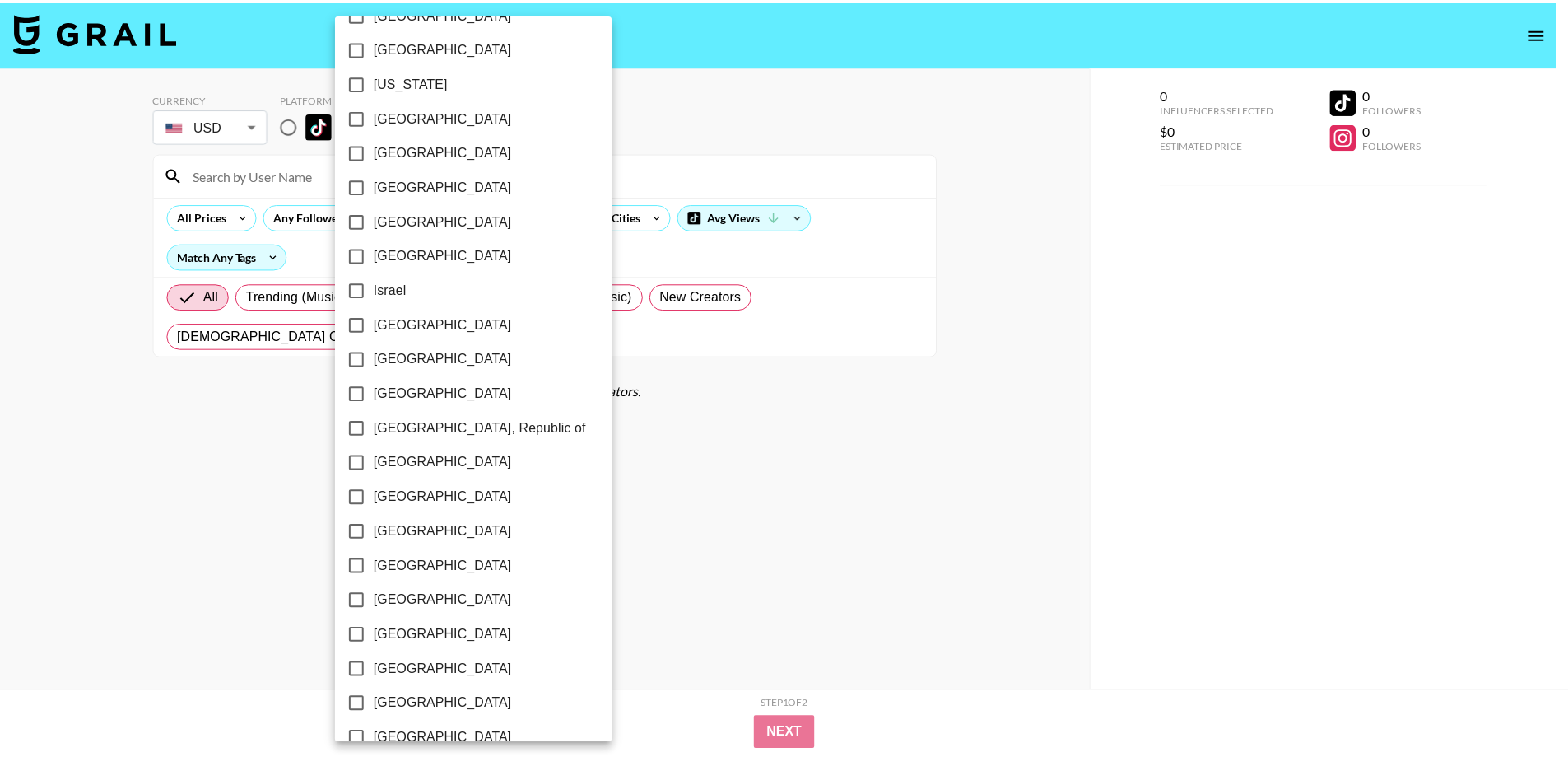
scroll to position [567, 0]
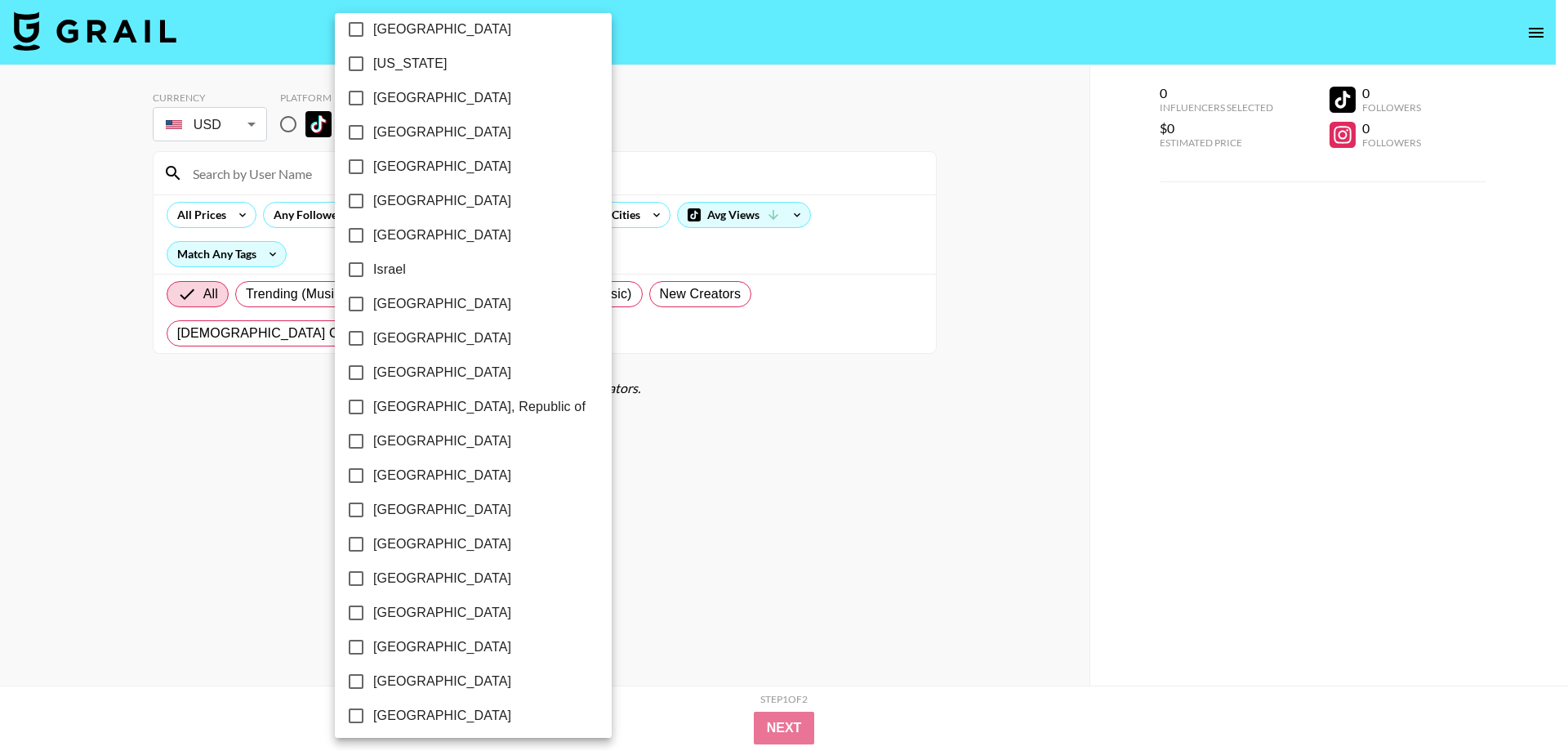
drag, startPoint x: 434, startPoint y: 508, endPoint x: 328, endPoint y: 506, distance: 106.0
click at [433, 507] on label "[GEOGRAPHIC_DATA]" at bounding box center [461, 510] width 246 height 34
click at [374, 507] on input "[GEOGRAPHIC_DATA]" at bounding box center [356, 510] width 34 height 34
checkbox input "true"
click at [39, 466] on div at bounding box center [784, 376] width 1568 height 751
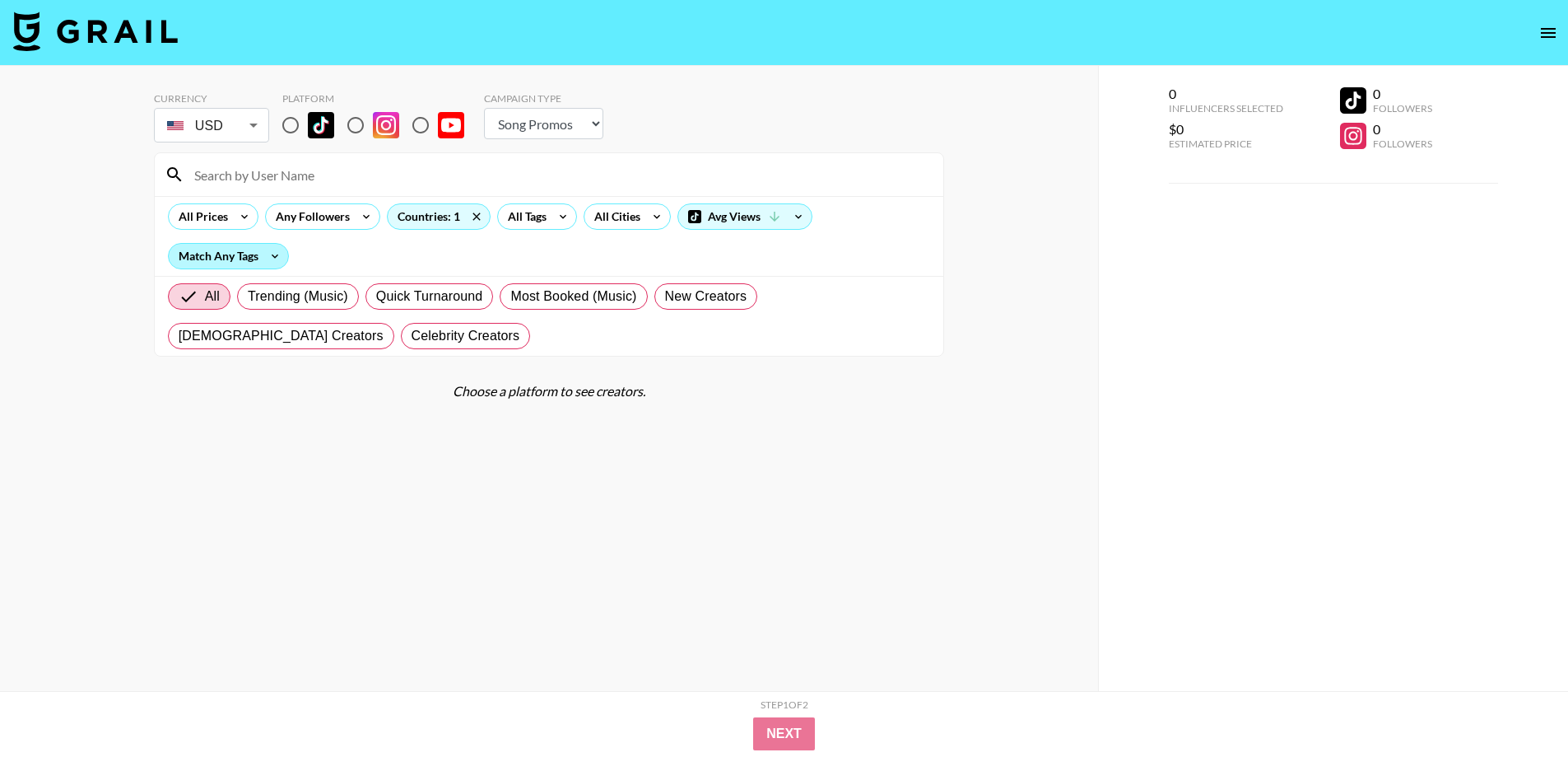
click at [211, 253] on div "Match Any Tags" at bounding box center [229, 256] width 119 height 24
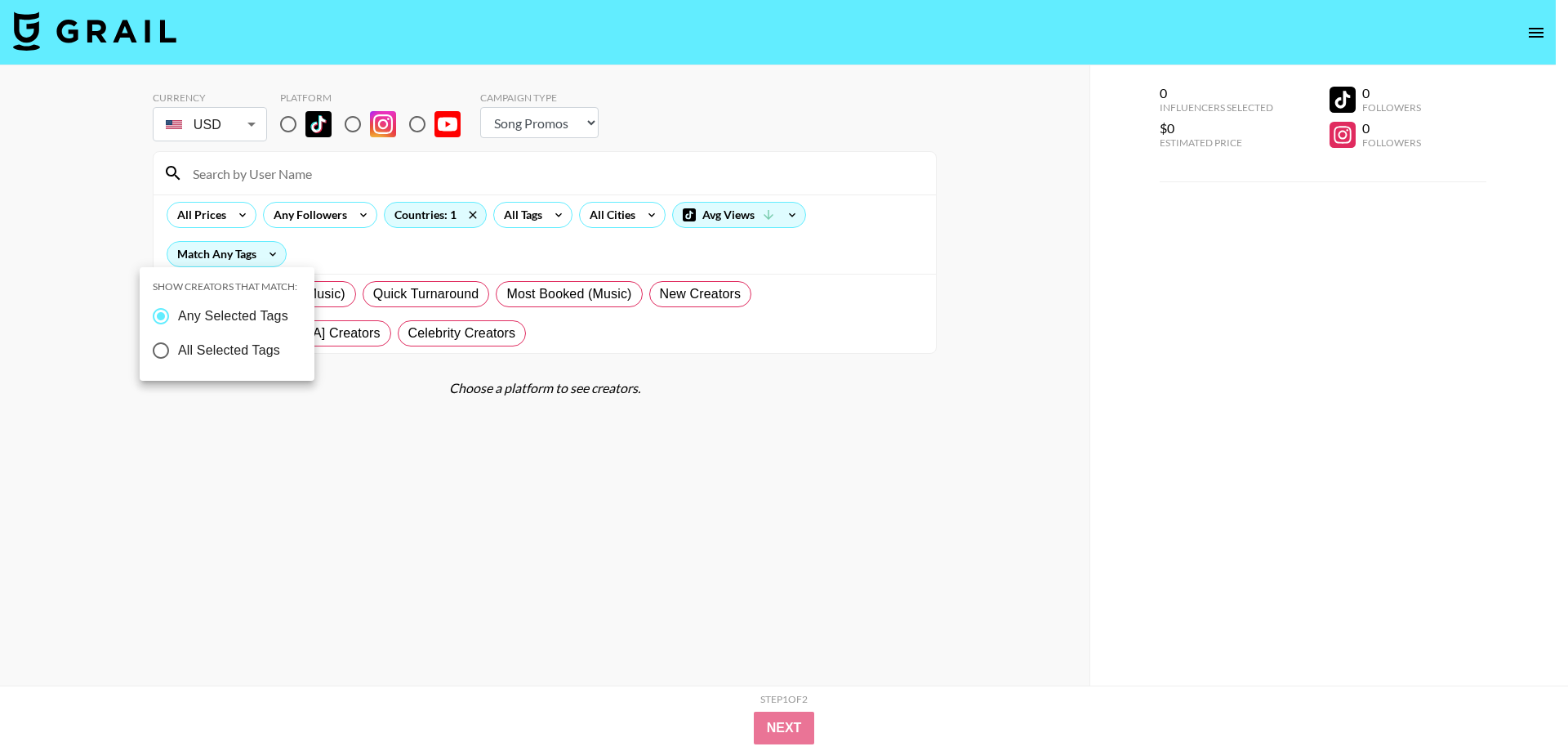
click at [222, 219] on div at bounding box center [784, 376] width 1568 height 751
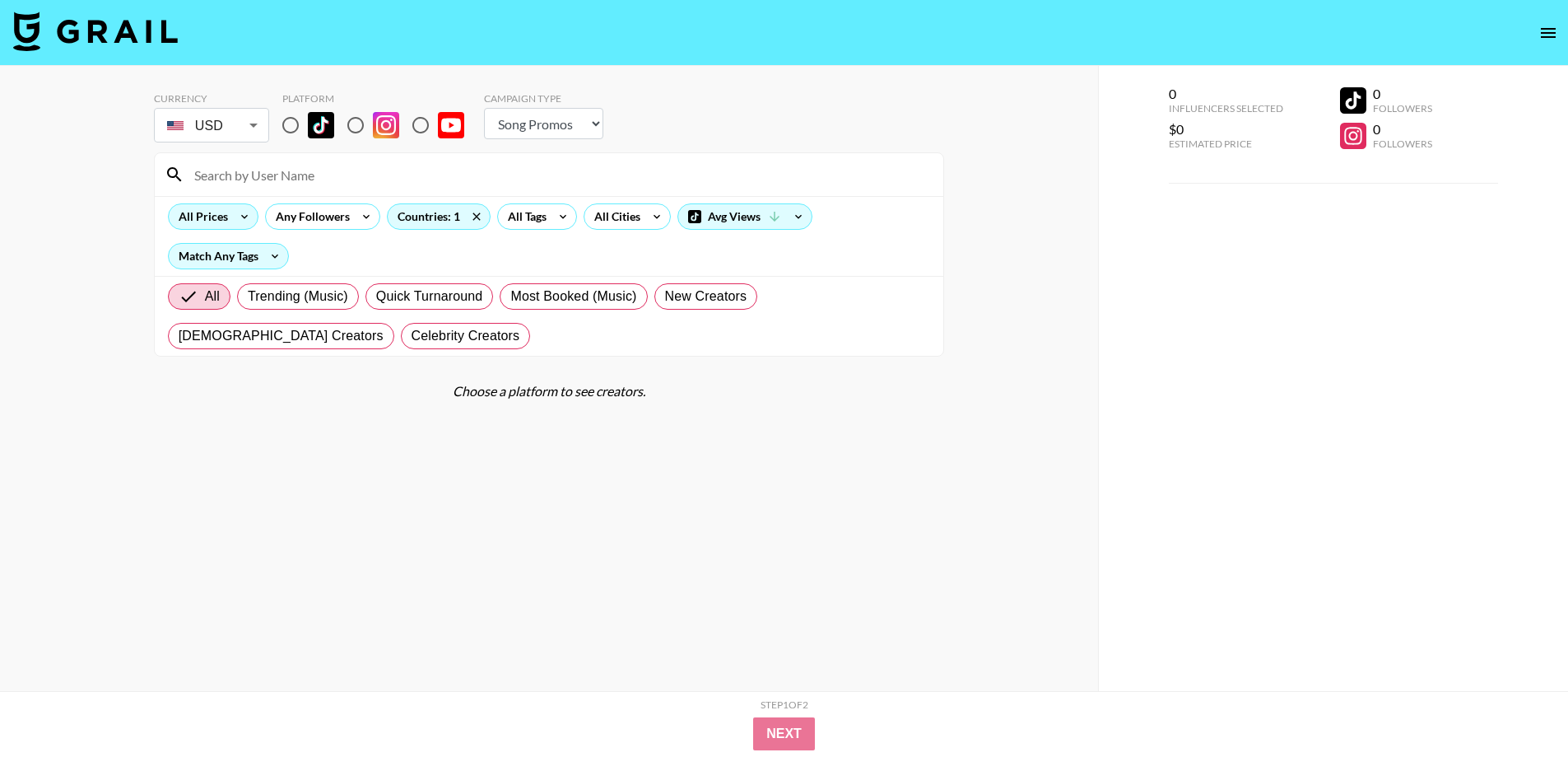
click at [230, 217] on div "All Prices" at bounding box center [213, 216] width 90 height 26
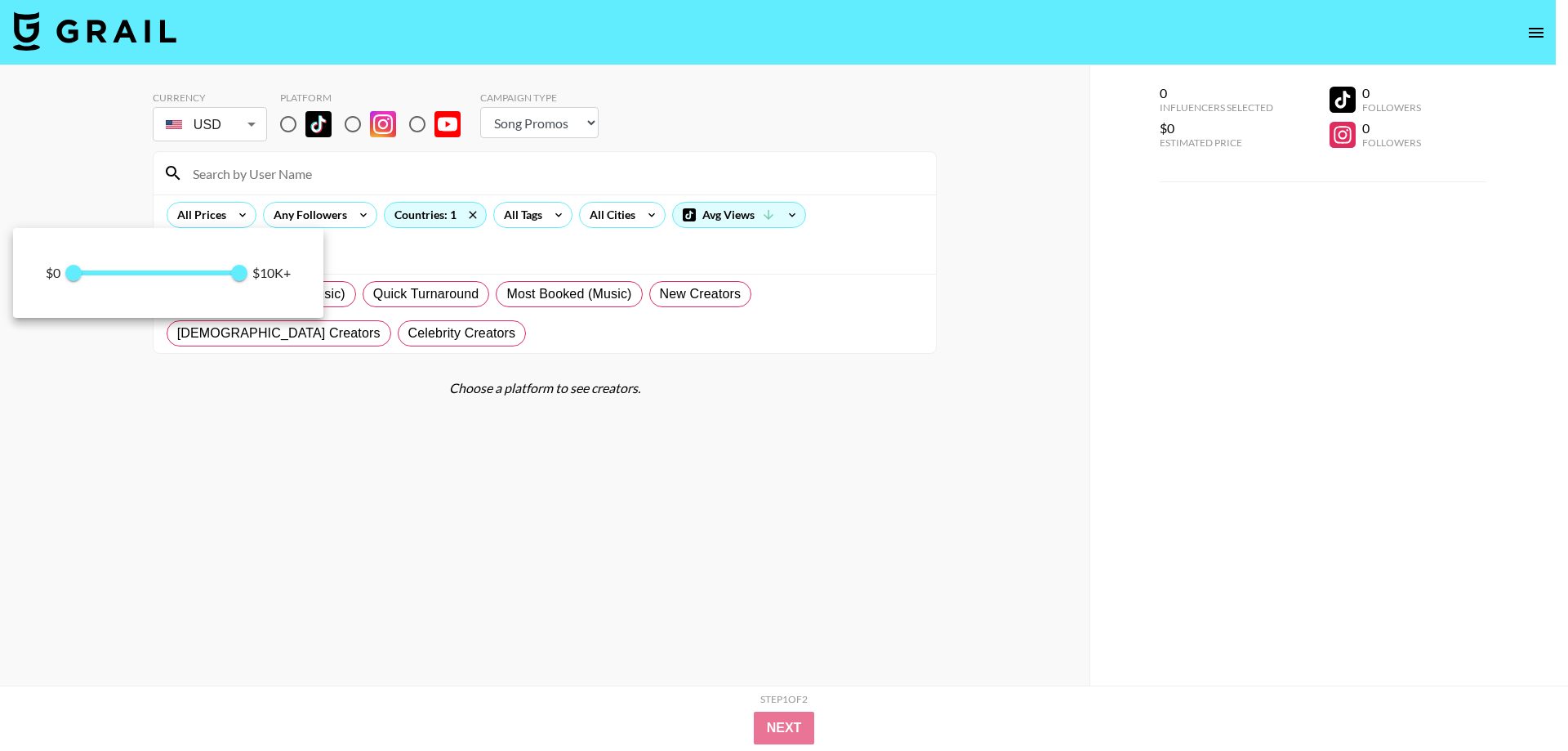
click at [784, 493] on div at bounding box center [784, 376] width 1568 height 751
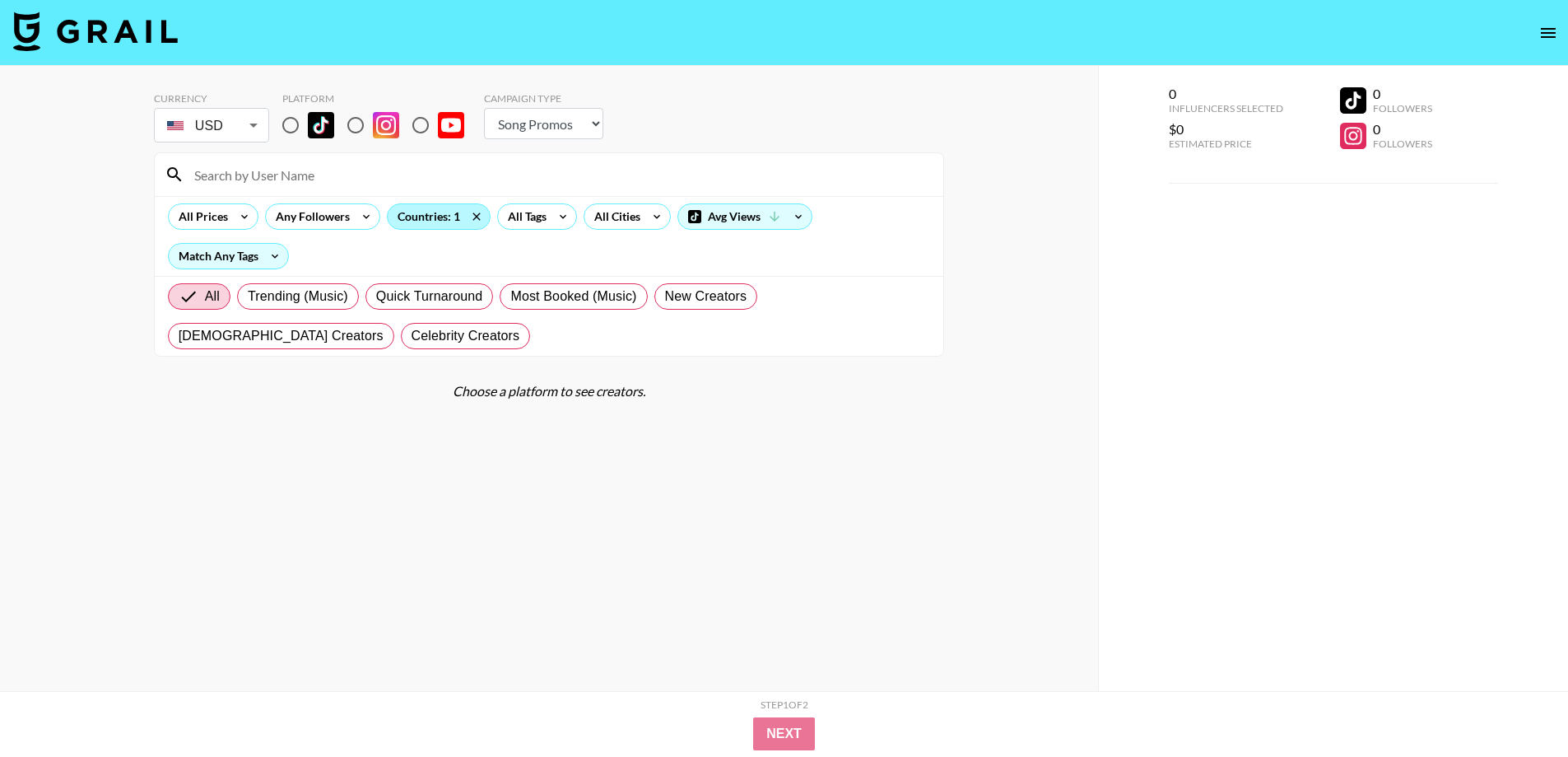
click at [417, 218] on div "Countries: 1" at bounding box center [438, 216] width 102 height 24
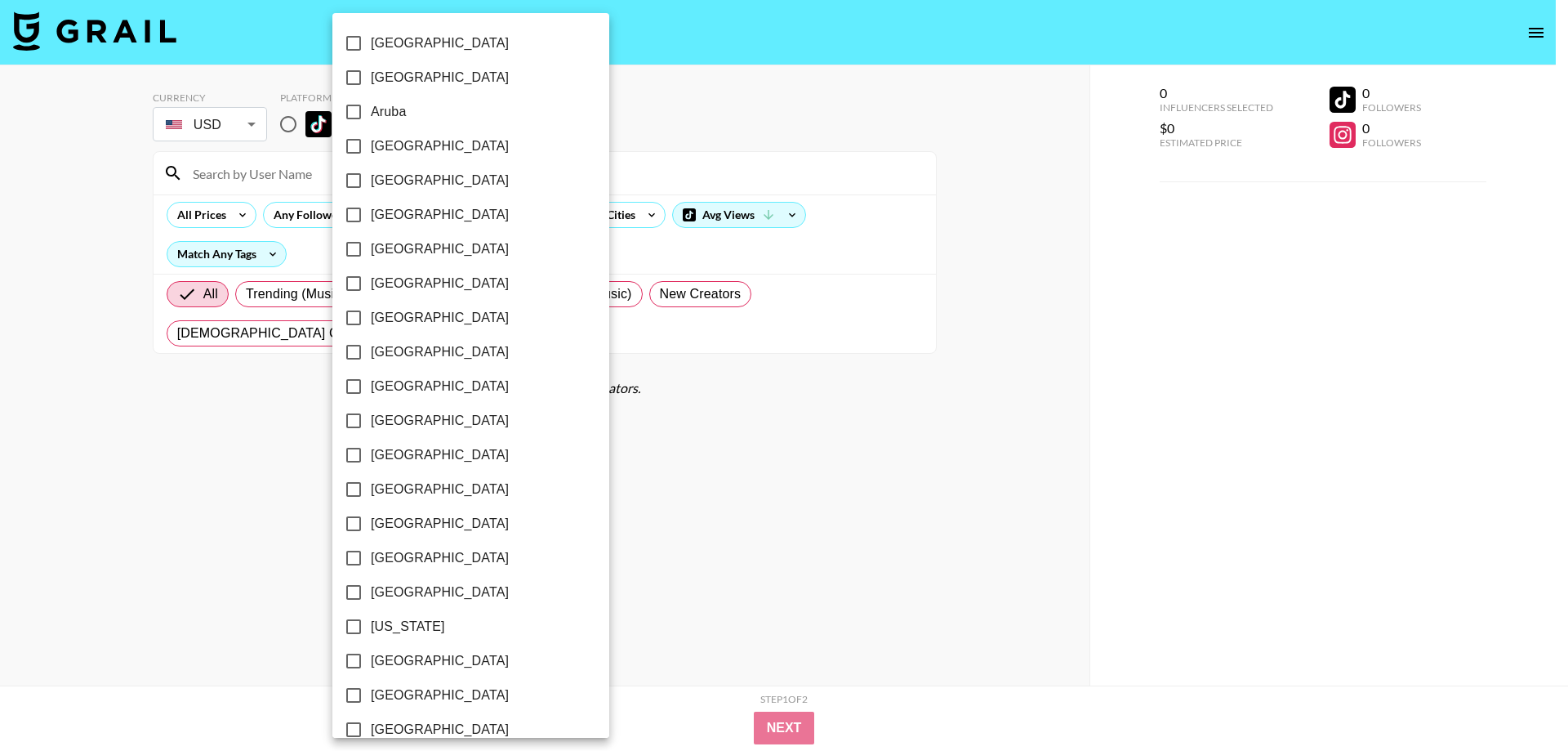
click at [783, 510] on div at bounding box center [784, 376] width 1568 height 751
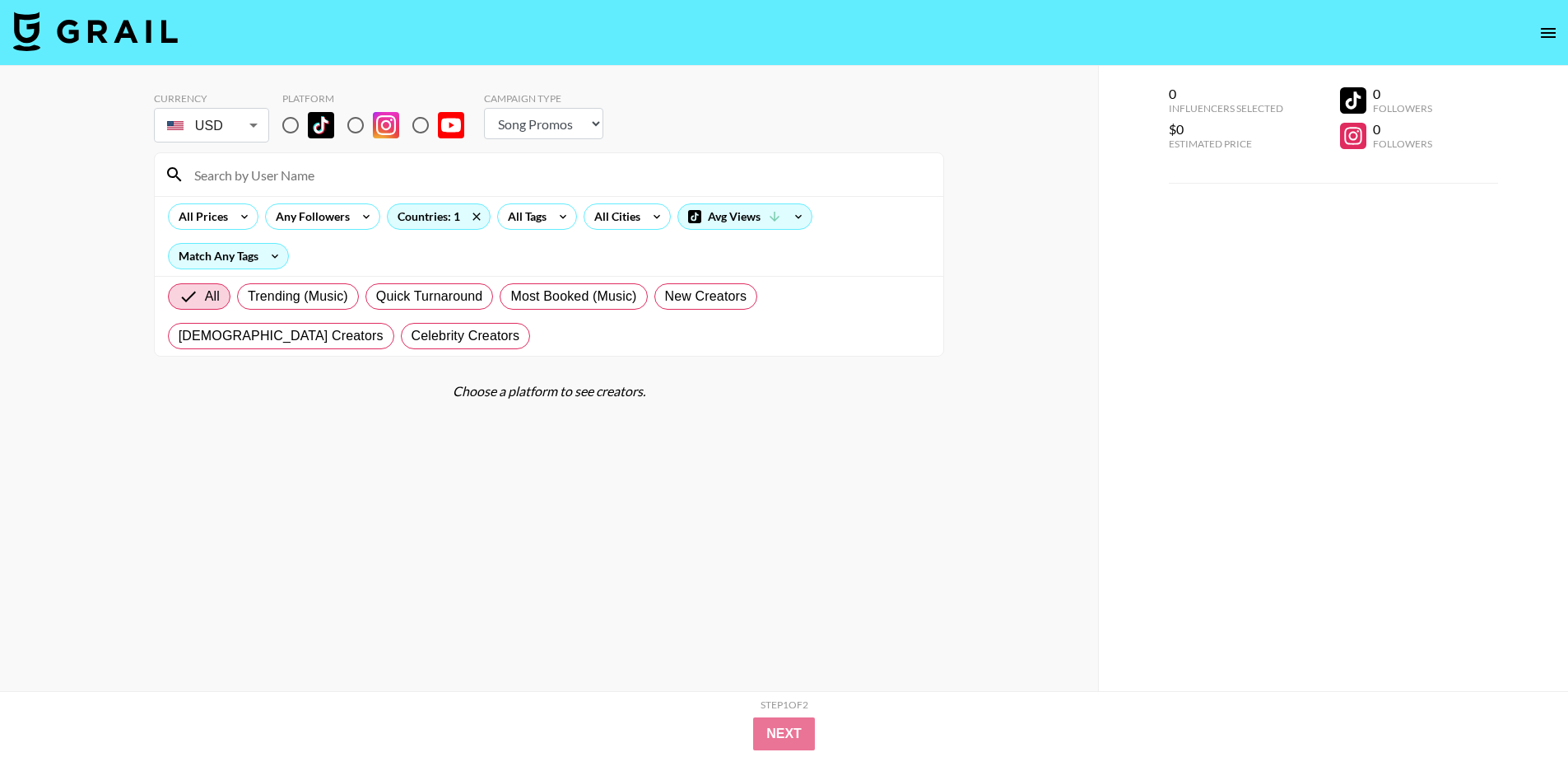
click at [297, 118] on input "radio" at bounding box center [291, 125] width 34 height 34
radio input "true"
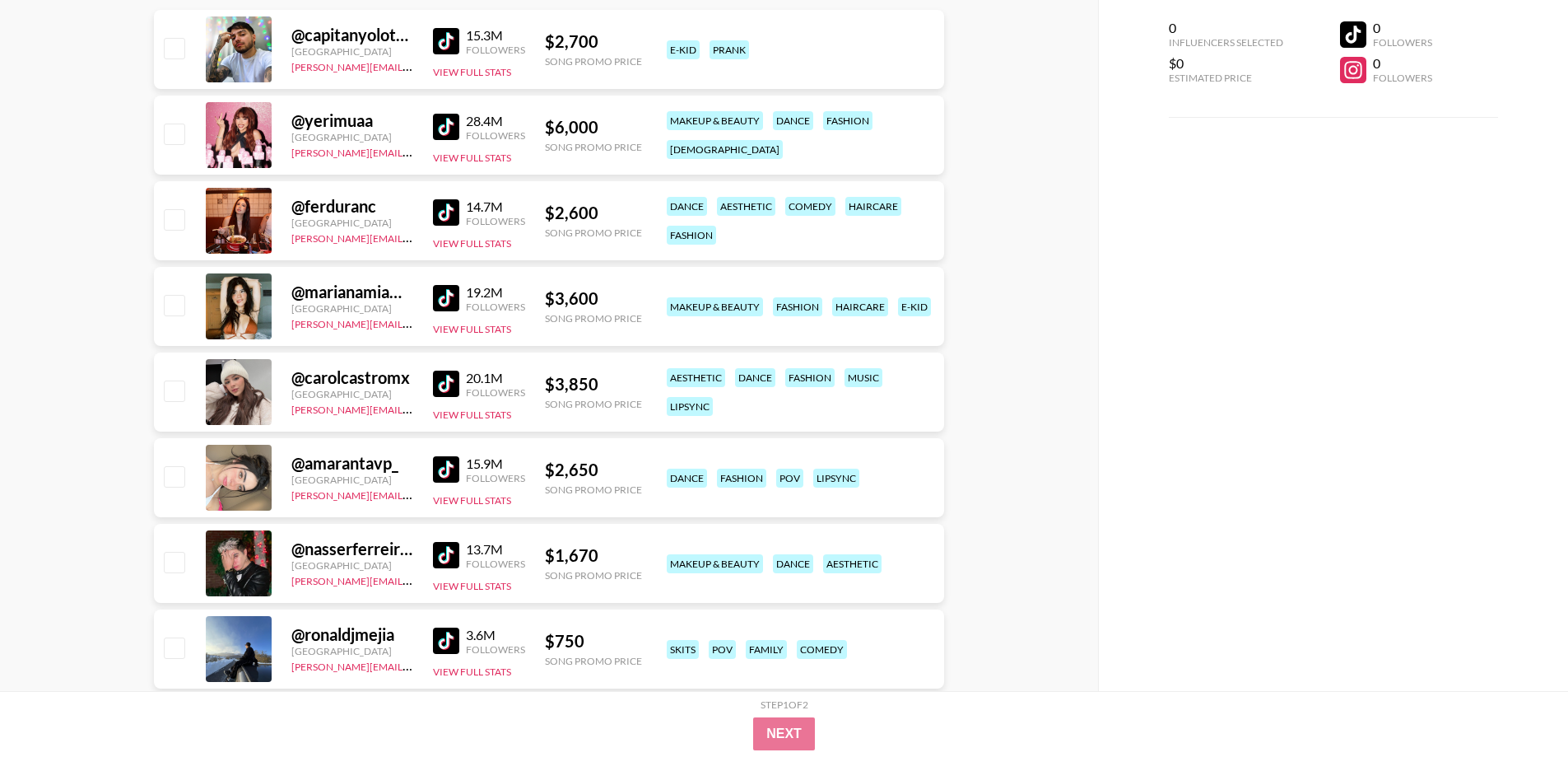
scroll to position [181, 0]
